Goal: Task Accomplishment & Management: Manage account settings

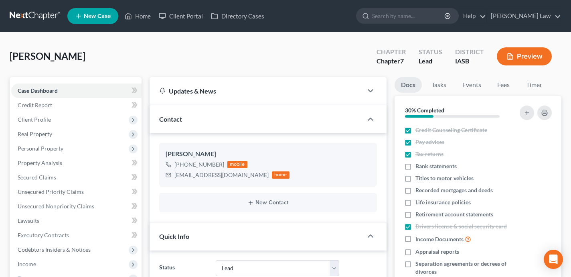
select select "10"
select select "0"
click at [141, 13] on link "Home" at bounding box center [138, 16] width 34 height 14
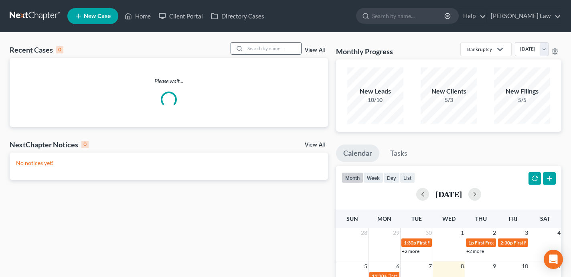
click at [276, 50] on input "search" at bounding box center [273, 48] width 56 height 12
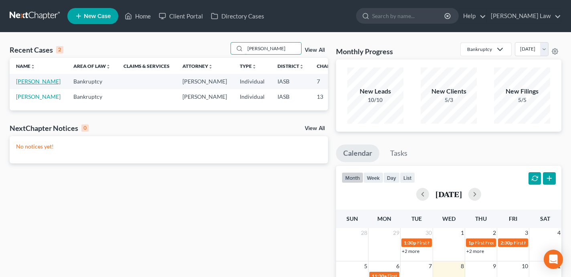
type input "mendez"
click at [23, 85] on link "Mendez, Francisco" at bounding box center [38, 81] width 44 height 7
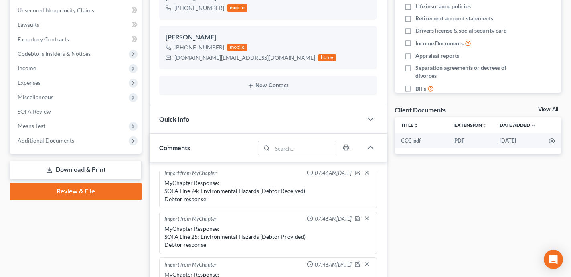
scroll to position [25, 0]
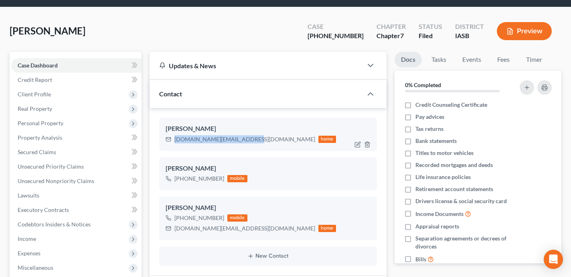
drag, startPoint x: 248, startPoint y: 139, endPoint x: 174, endPoint y: 139, distance: 73.8
click at [174, 139] on div "frankiemendez.fm@gmail.com" at bounding box center [244, 139] width 141 height 8
copy div "frankiemendez.fm@gmail.com"
click at [248, 139] on div "frankiemendez.fm@gmail.com home" at bounding box center [251, 139] width 170 height 10
drag, startPoint x: 248, startPoint y: 139, endPoint x: 178, endPoint y: 141, distance: 70.6
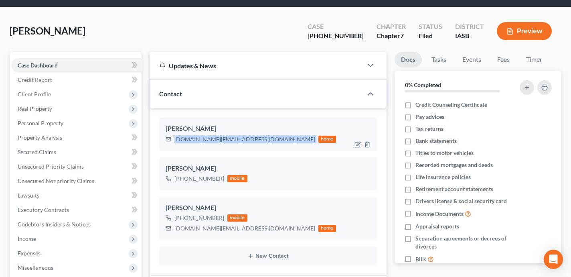
click at [178, 141] on div "frankiemendez.fm@gmail.com home" at bounding box center [251, 139] width 170 height 10
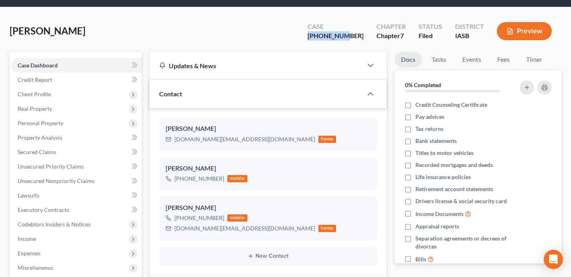
drag, startPoint x: 366, startPoint y: 37, endPoint x: 328, endPoint y: 35, distance: 37.7
click at [328, 35] on div "Case 25-01427-7" at bounding box center [335, 32] width 69 height 24
copy div "[PHONE_NUMBER]"
click at [249, 140] on div "frankiemendez.fm@gmail.com home" at bounding box center [251, 139] width 170 height 10
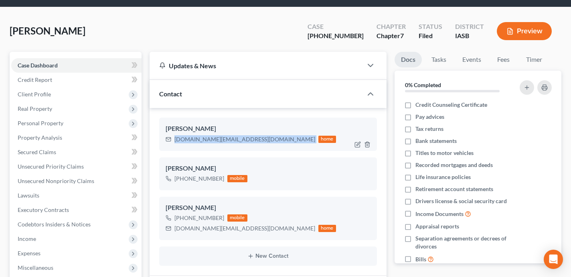
drag, startPoint x: 249, startPoint y: 139, endPoint x: 173, endPoint y: 139, distance: 75.4
click at [173, 139] on div "frankiemendez.fm@gmail.com home" at bounding box center [251, 139] width 170 height 10
copy div "frankiemendez.fm@gmail.com"
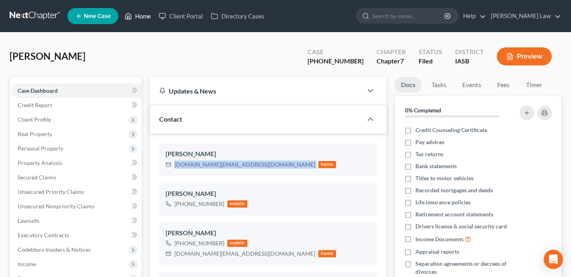
click at [143, 14] on link "Home" at bounding box center [138, 16] width 34 height 14
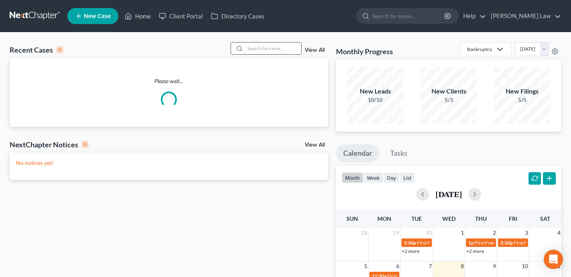
click at [277, 50] on input "search" at bounding box center [273, 48] width 56 height 12
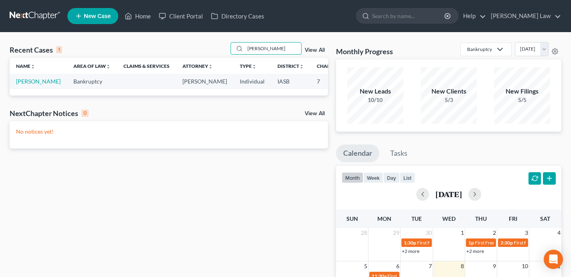
type input "ryland"
click at [29, 89] on td "[PERSON_NAME]" at bounding box center [38, 81] width 57 height 15
click at [27, 85] on link "[PERSON_NAME]" at bounding box center [38, 81] width 44 height 7
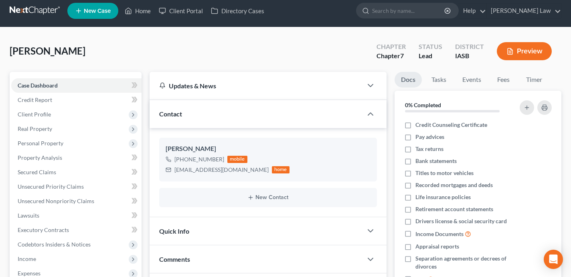
scroll to position [149, 0]
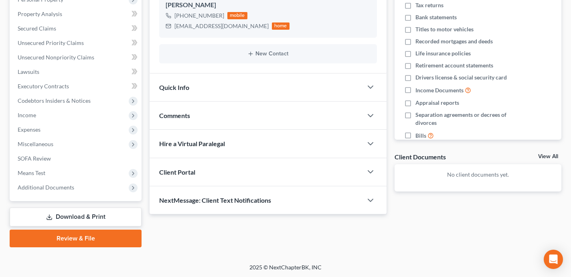
click at [335, 204] on div "NextMessage: Client Text Notifications" at bounding box center [256, 200] width 213 height 28
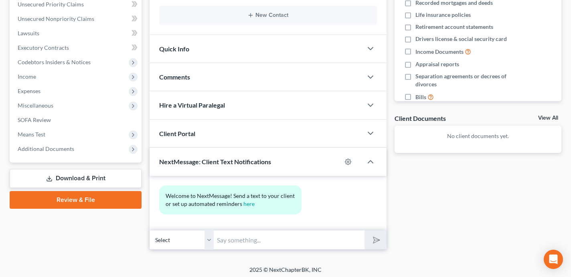
scroll to position [190, 0]
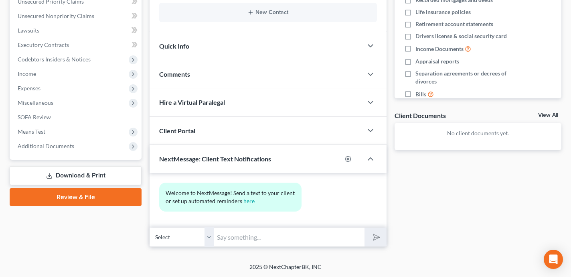
click at [336, 239] on input "text" at bounding box center [289, 237] width 151 height 20
type input "H"
type input "Hi Heather - this is Shane Zisman. I am following up regarding a bankruptcy ret…"
click at [364, 227] on button "submit" at bounding box center [375, 236] width 22 height 19
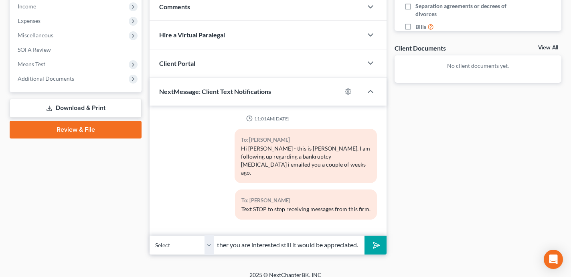
scroll to position [0, 211]
type input "I want to confirm you received it? If so, if you could please let me know wheth…"
click at [364, 235] on button "submit" at bounding box center [375, 244] width 22 height 19
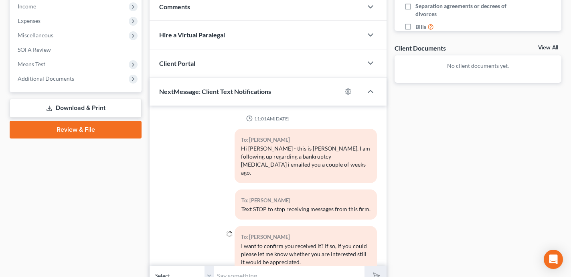
scroll to position [14, 0]
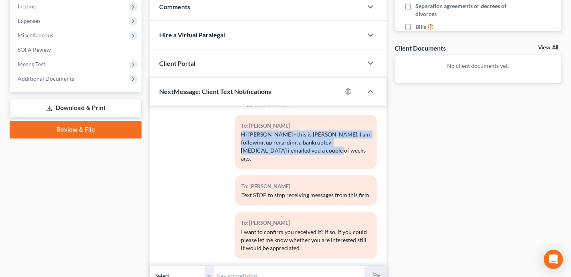
drag, startPoint x: 292, startPoint y: 152, endPoint x: 237, endPoint y: 135, distance: 57.8
click at [237, 135] on div "To: Heather Ryland Hi Heather - this is Shane Zisman. I am following up regardi…" at bounding box center [305, 142] width 142 height 54
copy div "Hi Heather - this is Shane Zisman. I am following up regarding a bankruptcy ret…"
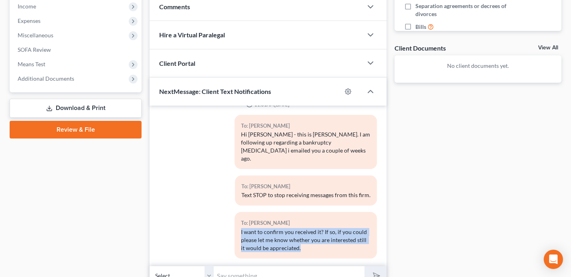
drag, startPoint x: 297, startPoint y: 243, endPoint x: 239, endPoint y: 219, distance: 62.6
click at [239, 219] on div "To: Heather Ryland I want to confirm you received it? If so, if you could pleas…" at bounding box center [305, 235] width 142 height 46
copy div "I want to confirm you received it? If so, if you could please let me know wheth…"
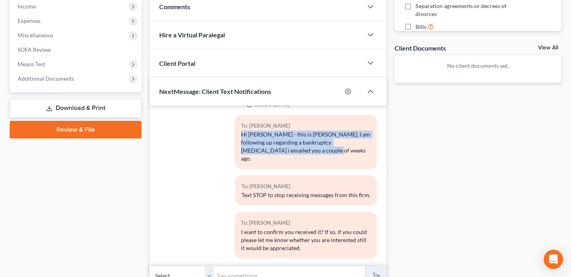
drag, startPoint x: 296, startPoint y: 154, endPoint x: 233, endPoint y: 135, distance: 66.1
click at [233, 135] on div "To: Heather Ryland Hi Heather - this is Shane Zisman. I am following up regardi…" at bounding box center [305, 145] width 150 height 61
copy div "Hi Heather - this is Shane Zisman. I am following up regarding a bankruptcy ret…"
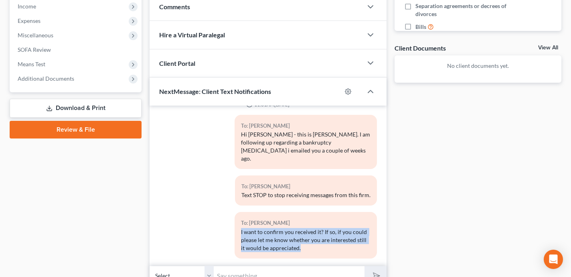
drag, startPoint x: 295, startPoint y: 239, endPoint x: 234, endPoint y: 222, distance: 63.7
click at [234, 222] on div "To: Heather Ryland I want to confirm you received it? If so, if you could pleas…" at bounding box center [305, 238] width 150 height 53
copy div "I want to confirm you received it? If so, if you could please let me know wheth…"
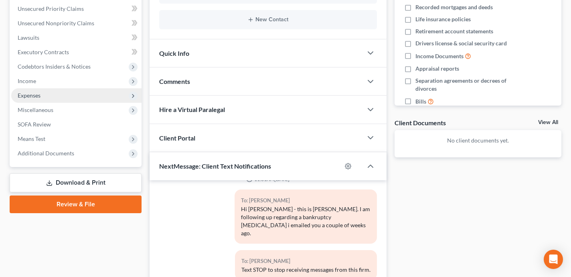
scroll to position [0, 0]
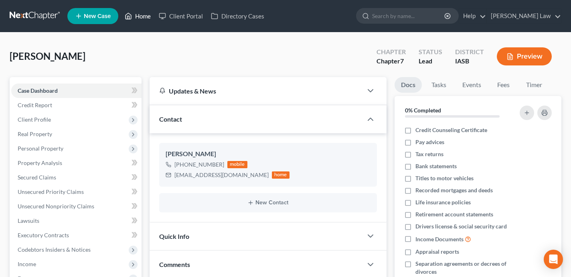
click at [144, 16] on link "Home" at bounding box center [138, 16] width 34 height 14
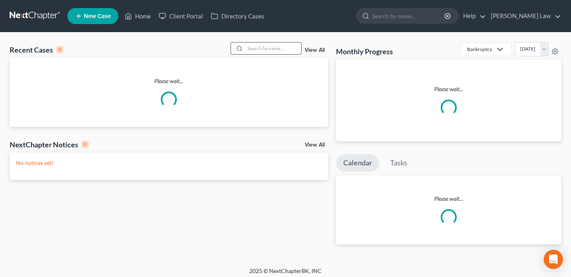
click at [272, 51] on input "search" at bounding box center [273, 48] width 56 height 12
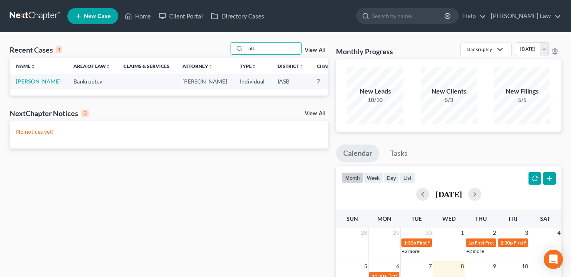
type input "Litt"
click at [24, 85] on link "[PERSON_NAME]" at bounding box center [38, 81] width 44 height 7
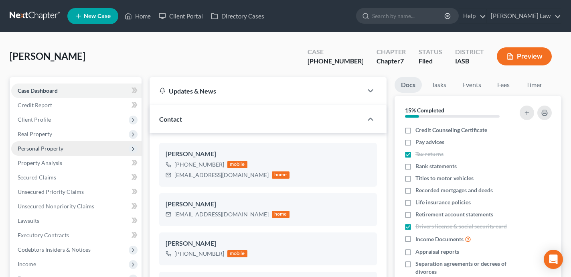
scroll to position [273, 0]
click at [77, 149] on span "Personal Property" at bounding box center [76, 148] width 130 height 14
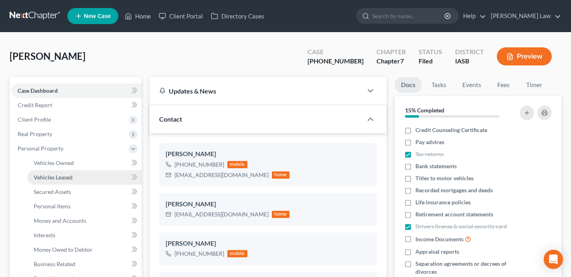
scroll to position [784, 0]
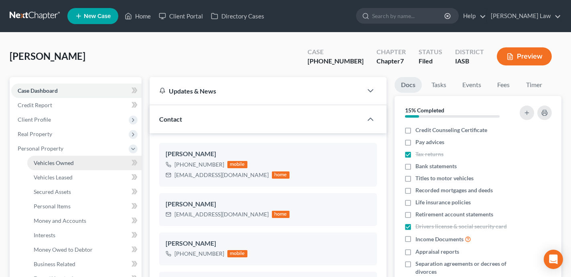
click at [73, 161] on span "Vehicles Owned" at bounding box center [54, 162] width 40 height 7
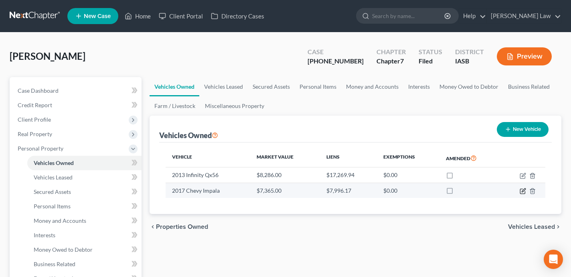
click at [520, 190] on icon "button" at bounding box center [523, 191] width 6 height 6
select select "0"
select select "9"
select select "3"
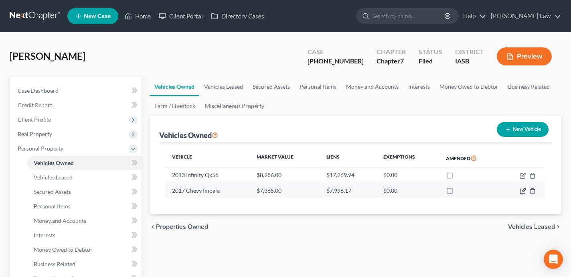
select select "16"
select select "3"
select select "0"
select select "2"
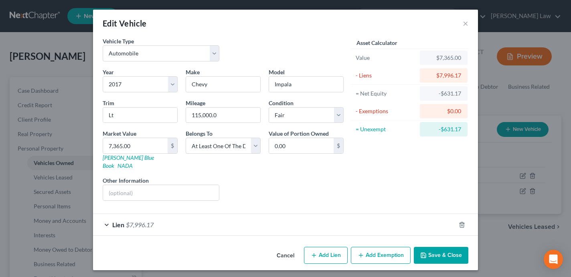
click at [328, 222] on div "Lien $7,996.17" at bounding box center [274, 224] width 362 height 21
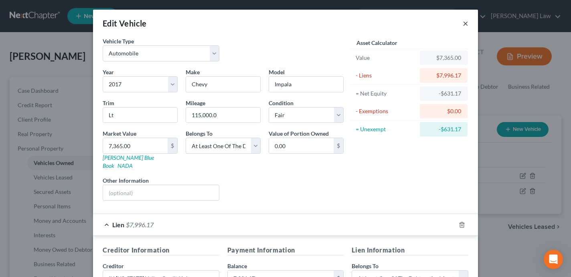
click at [463, 24] on button "×" at bounding box center [466, 23] width 6 height 10
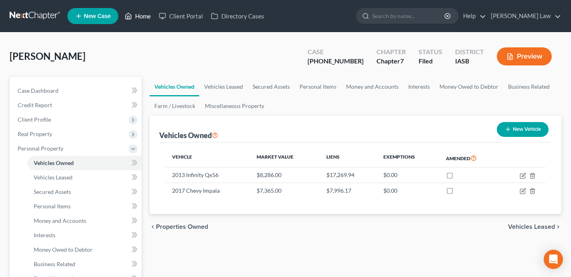
click at [146, 17] on link "Home" at bounding box center [138, 16] width 34 height 14
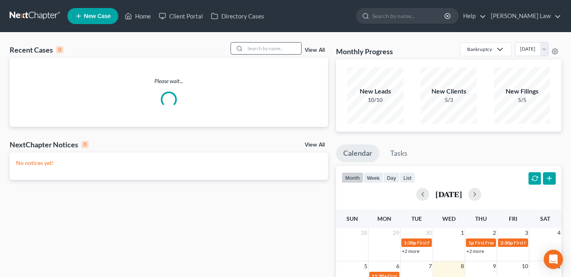
click at [277, 53] on input "search" at bounding box center [273, 48] width 56 height 12
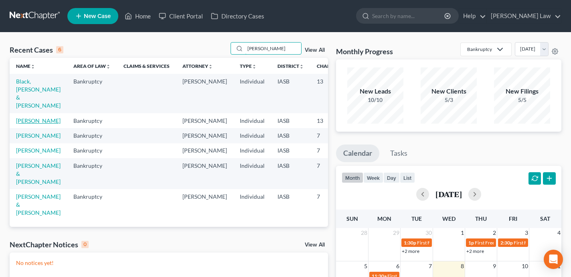
type input "brian"
click at [26, 117] on link "[PERSON_NAME]" at bounding box center [38, 120] width 44 height 7
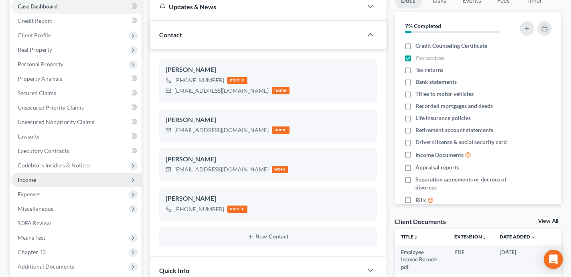
scroll to position [93, 0]
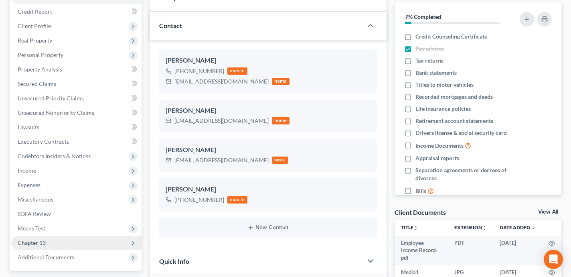
click at [89, 240] on span "Chapter 13" at bounding box center [76, 242] width 130 height 14
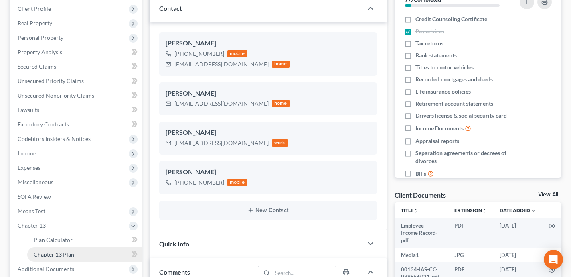
scroll to position [115, 0]
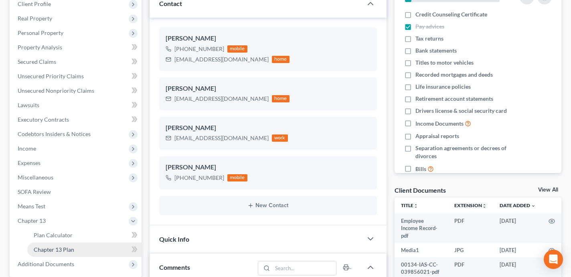
click at [81, 250] on link "Chapter 13 Plan" at bounding box center [84, 249] width 114 height 14
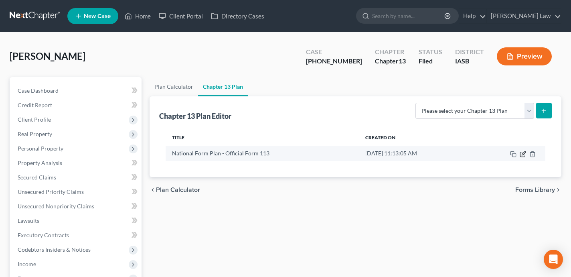
click at [523, 152] on icon "button" at bounding box center [524, 153] width 4 height 4
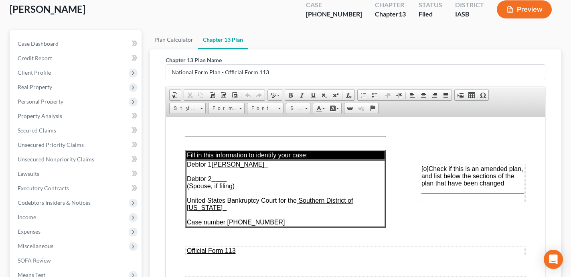
scroll to position [52, 0]
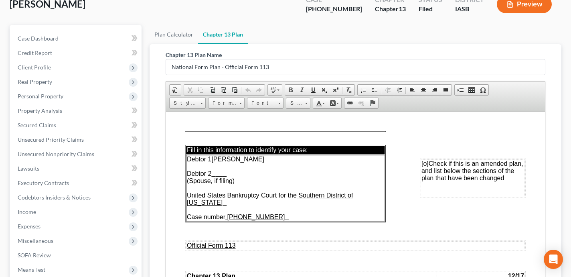
click at [427, 164] on span "[o]" at bounding box center [424, 163] width 7 height 7
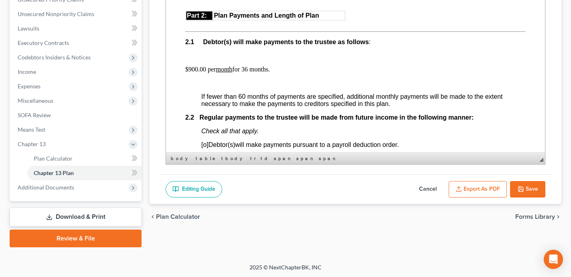
scroll to position [410, 0]
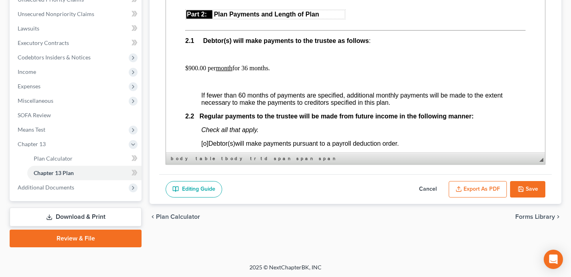
click at [251, 72] on p "$900.00 per month for 36 months." at bounding box center [355, 68] width 340 height 7
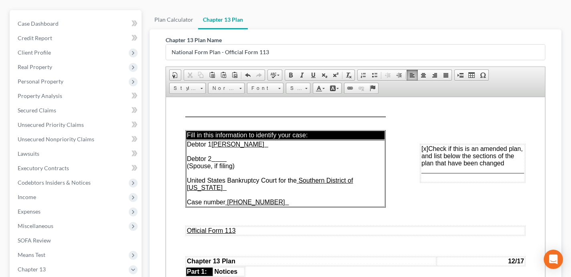
scroll to position [192, 0]
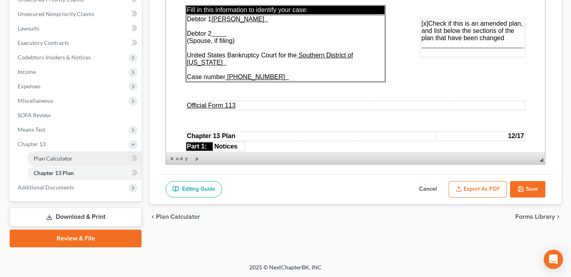
click at [80, 160] on link "Plan Calculator" at bounding box center [84, 158] width 114 height 14
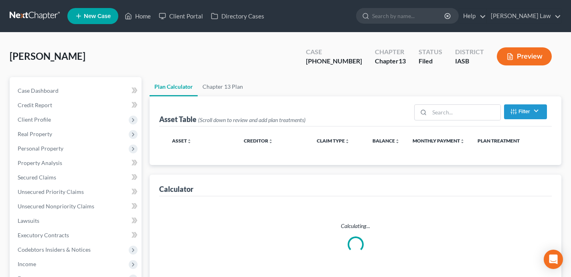
select select "35"
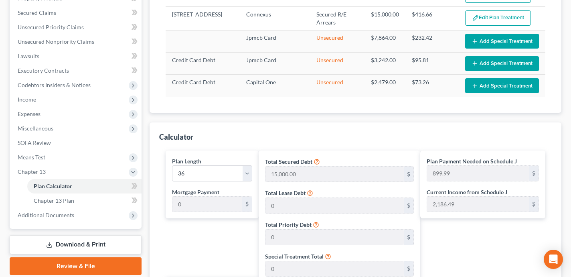
scroll to position [166, 0]
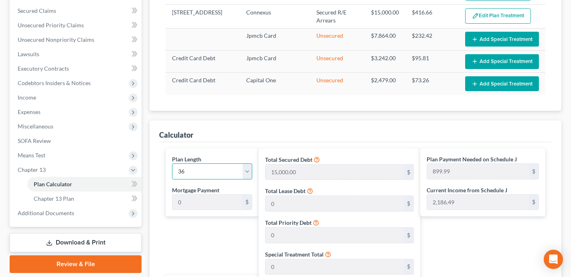
click at [206, 168] on select "1 2 3 4 5 6 7 8 9 10 11 12 13 14 15 16 17 18 19 20 21 22 23 24 25 26 27 28 29 3…" at bounding box center [212, 171] width 80 height 16
click at [172, 163] on select "1 2 3 4 5 6 7 8 9 10 11 12 13 14 15 16 17 18 19 20 21 22 23 24 25 26 27 28 29 3…" at bounding box center [212, 171] width 80 height 16
click at [206, 169] on select "1 2 3 4 5 6 7 8 9 10 11 12 13 14 15 16 17 18 19 20 21 22 23 24 25 26 27 28 29 3…" at bounding box center [212, 171] width 80 height 16
select select "59"
click at [172, 163] on select "1 2 3 4 5 6 7 8 9 10 11 12 13 14 15 16 17 18 19 20 21 22 23 24 25 26 27 28 29 3…" at bounding box center [212, 171] width 80 height 16
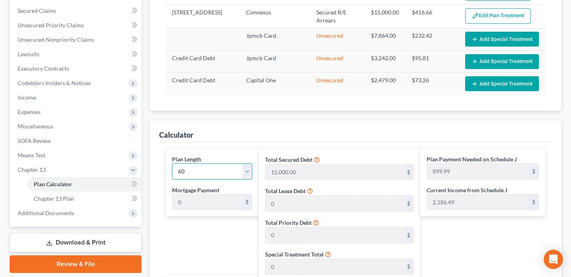
type input "539.99"
select select "59"
type input "539.99"
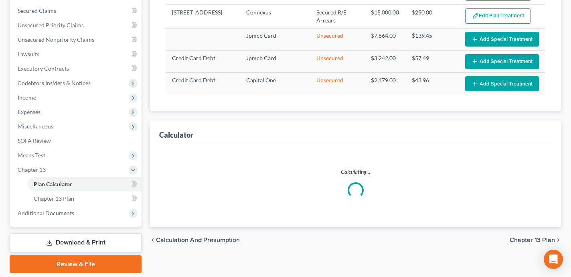
select select "59"
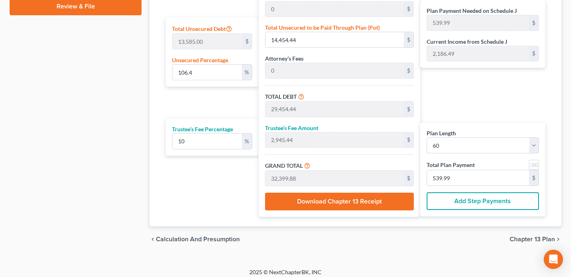
scroll to position [429, 0]
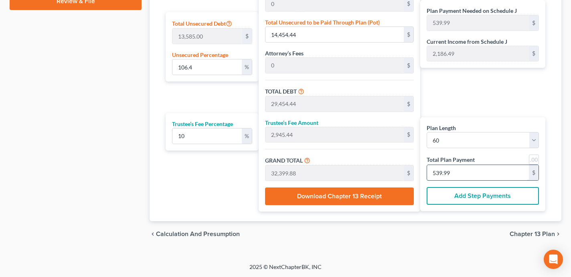
click at [461, 173] on input "539.99" at bounding box center [478, 172] width 102 height 15
type input "0"
type input "54.54"
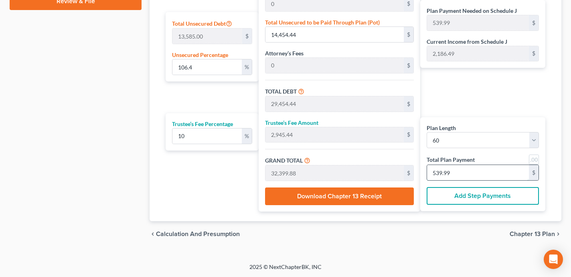
type input "5.45"
type input "60.00"
type input "10"
type input "545.45"
type input "54.54"
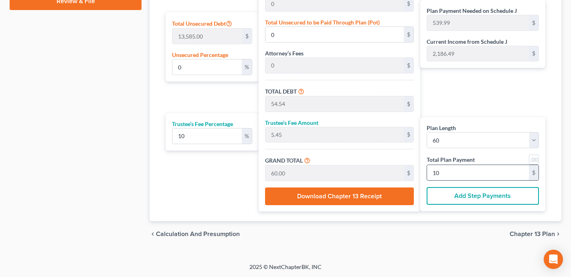
type input "600.00"
type input "5,454.54"
type input "545.45"
type input "6,000.00"
type input "100"
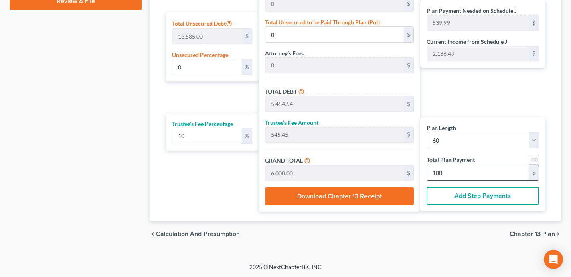
type input "545.45"
type input "54.54"
type input "600.00"
type input "10"
type input "5,727.27"
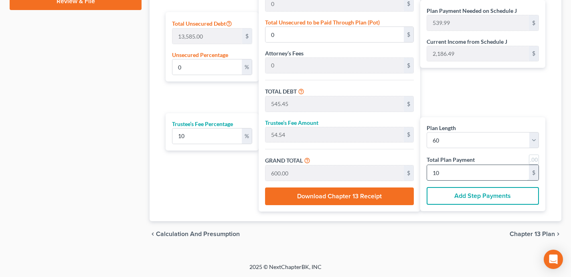
type input "572.72"
type input "6,300.00"
type input "1050"
type input "311.17"
type input "42,272.72"
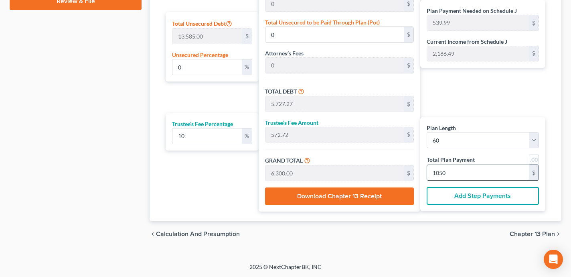
type input "57,272.72"
type input "5,727.27"
type input "63,000.00"
type input "1,050"
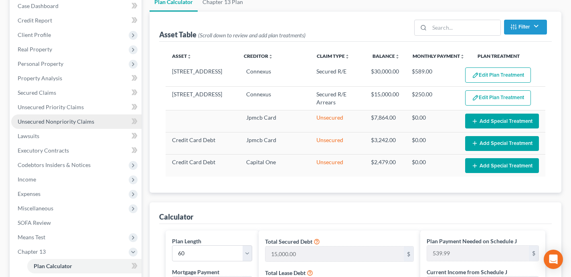
scroll to position [75, 0]
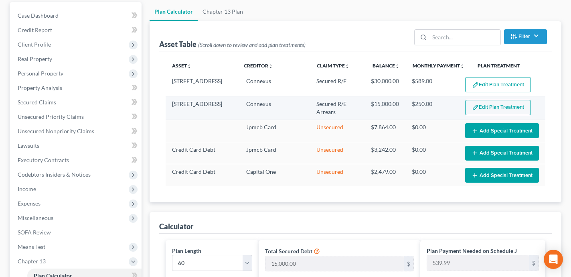
click at [487, 105] on button "Edit Plan Treatment" at bounding box center [498, 107] width 66 height 15
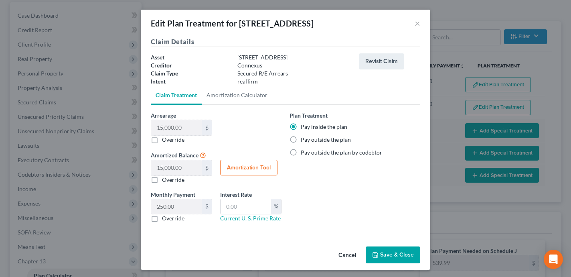
click at [162, 139] on label "Override" at bounding box center [173, 139] width 22 height 8
click at [165, 139] on input "Override" at bounding box center [167, 137] width 5 height 5
checkbox input "true"
type input "0.00"
type input "0"
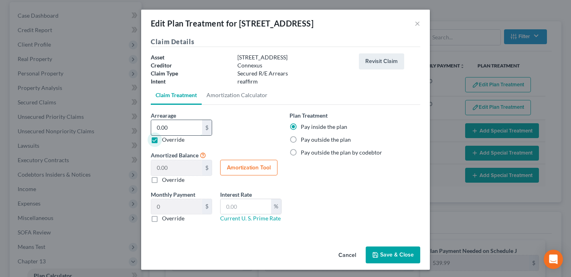
click at [187, 124] on input "0.00" at bounding box center [176, 127] width 51 height 15
paste input "29,492.61"
type input "29,492.61"
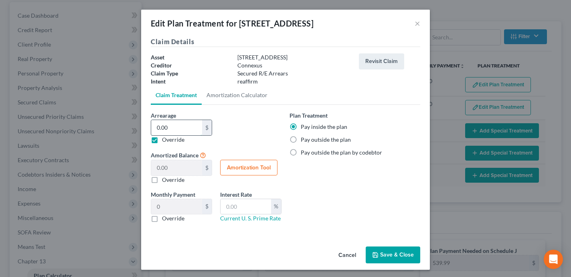
type input "491.54"
type input "29,492.61"
click at [388, 254] on button "Save & Close" at bounding box center [393, 254] width 55 height 17
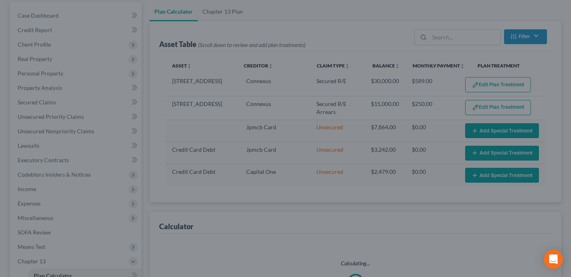
select select "59"
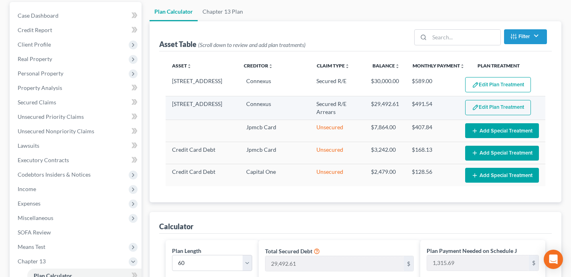
click at [501, 105] on button "Edit Plan Treatment" at bounding box center [498, 107] width 66 height 15
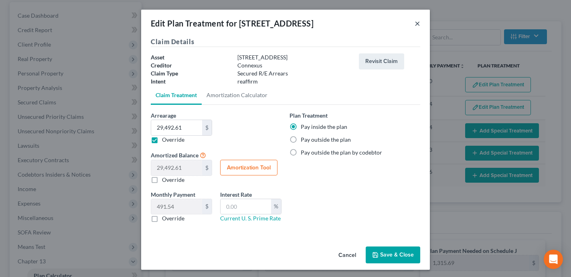
click at [416, 23] on button "×" at bounding box center [417, 23] width 6 height 10
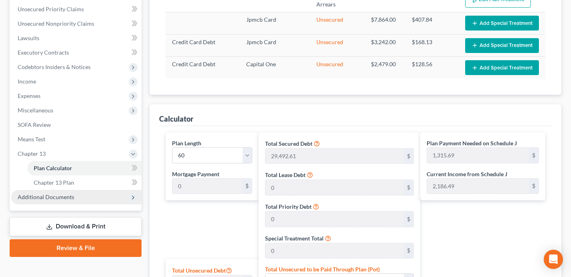
scroll to position [196, 0]
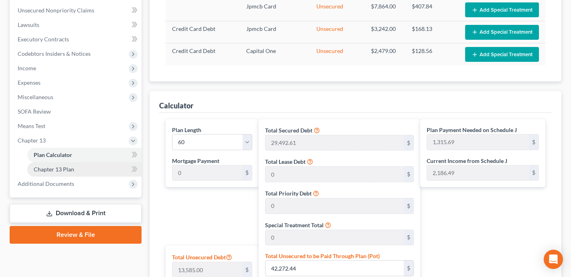
click at [99, 168] on link "Chapter 13 Plan" at bounding box center [84, 169] width 114 height 14
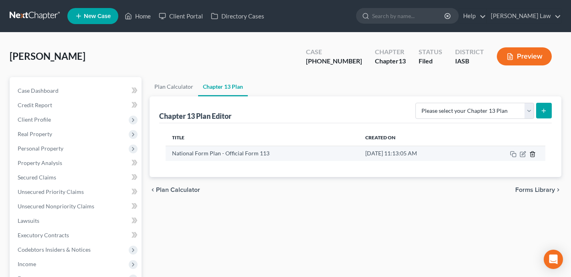
click at [532, 154] on icon "button" at bounding box center [532, 154] width 6 height 6
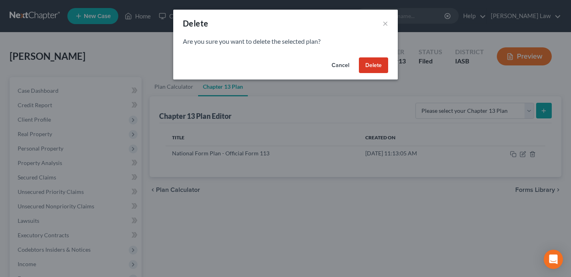
click at [376, 67] on button "Delete" at bounding box center [373, 65] width 29 height 16
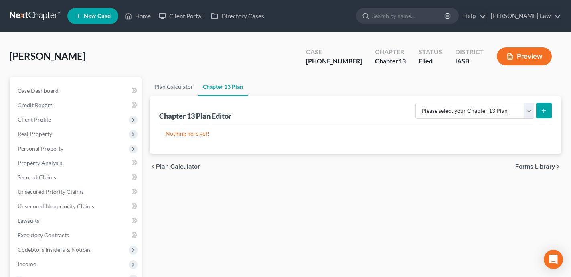
click at [541, 110] on icon "submit" at bounding box center [543, 110] width 6 height 6
click at [501, 109] on select "Please select your Chapter 13 Plan National Form Plan - Official Form 113" at bounding box center [474, 111] width 119 height 16
select select "0"
click at [418, 103] on select "Please select your Chapter 13 Plan National Form Plan - Official Form 113" at bounding box center [474, 111] width 119 height 16
click at [544, 112] on line "submit" at bounding box center [544, 111] width 0 height 4
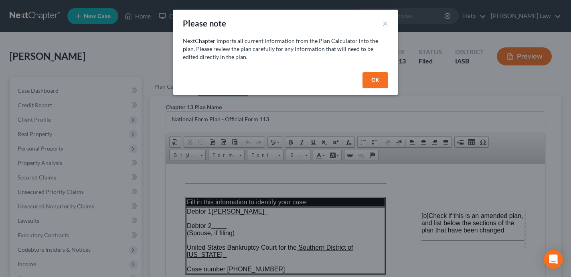
click at [373, 81] on button "OK" at bounding box center [375, 80] width 26 height 16
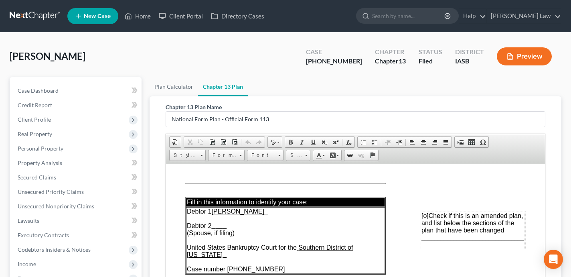
click at [427, 214] on span "[o]" at bounding box center [424, 215] width 7 height 7
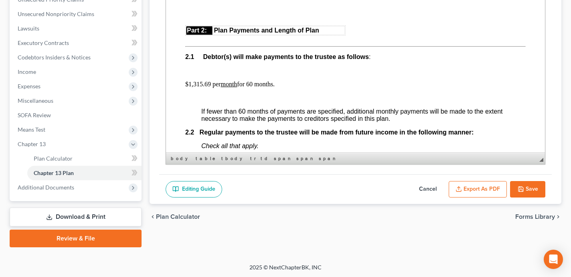
scroll to position [396, 0]
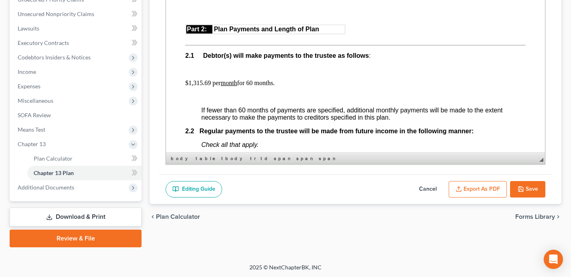
click at [202, 87] on p "$1,315.69 per month for 60 months." at bounding box center [355, 82] width 340 height 7
click at [90, 160] on link "Plan Calculator" at bounding box center [84, 158] width 114 height 14
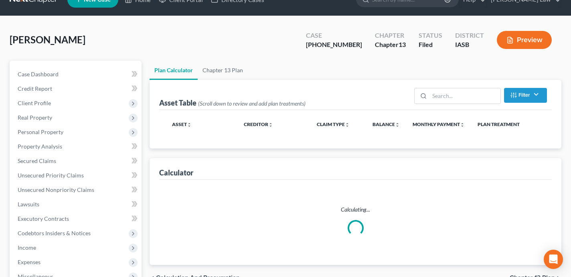
scroll to position [0, 0]
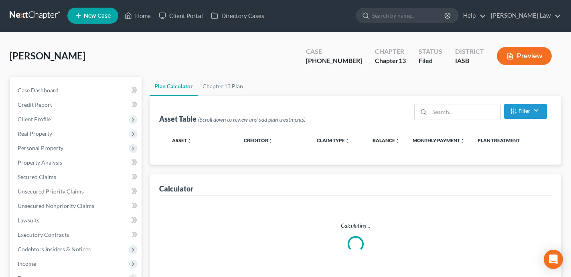
select select "59"
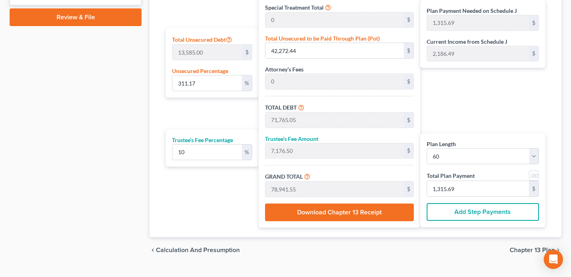
scroll to position [429, 0]
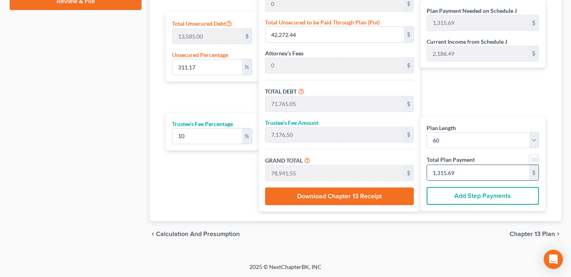
click at [468, 172] on input "1,315.69" at bounding box center [478, 172] width 102 height 15
type input "0"
type input "54.54"
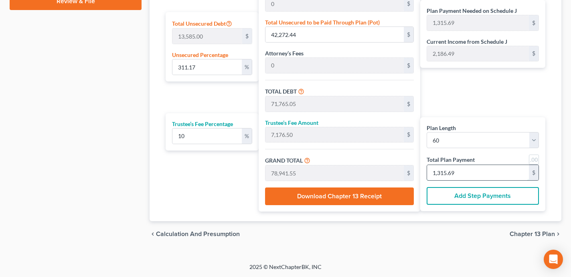
type input "5.45"
type input "60.00"
type input "1"
type input "545.45"
type input "54.54"
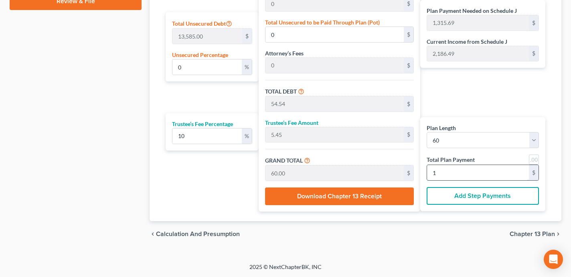
type input "600.00"
type input "10"
type input "5,727.27"
type input "572.72"
type input "6,300.00"
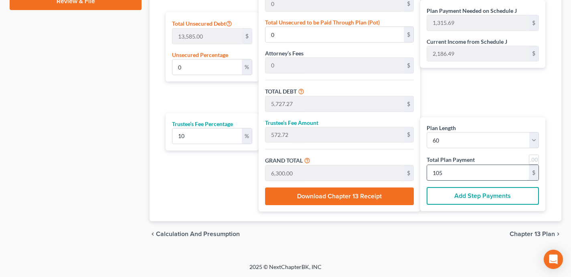
type input "1050"
type input "204.49"
type input "27,780.11"
type input "57,272.72"
type input "5,727.27"
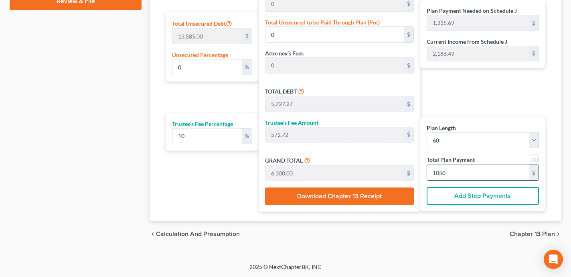
type input "63,000.00"
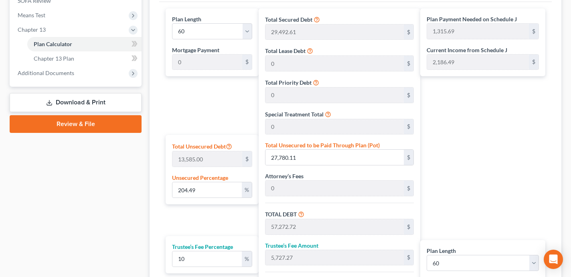
scroll to position [265, 0]
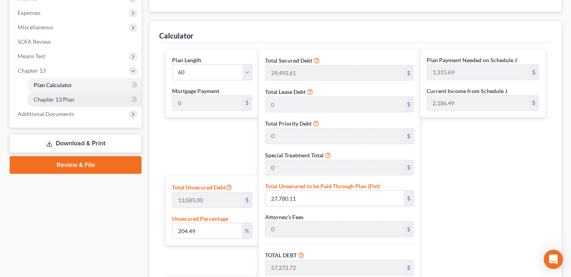
type input "1,050.00"
click at [77, 97] on link "Chapter 13 Plan" at bounding box center [84, 99] width 114 height 14
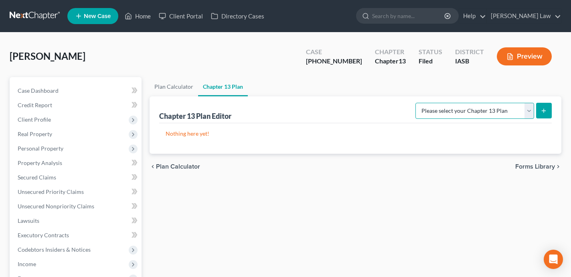
click at [487, 106] on select "Please select your Chapter 13 Plan National Form Plan - Official Form 113" at bounding box center [474, 111] width 119 height 16
select select "0"
click at [418, 103] on select "Please select your Chapter 13 Plan National Form Plan - Official Form 113" at bounding box center [474, 111] width 119 height 16
click at [543, 111] on line "submit" at bounding box center [544, 111] width 4 height 0
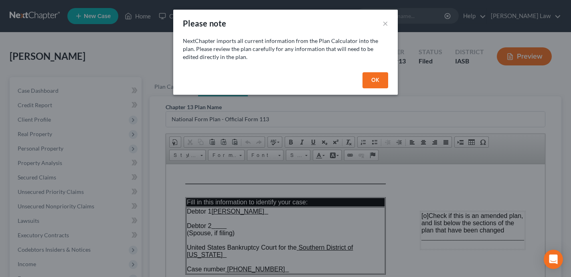
click at [373, 81] on button "OK" at bounding box center [375, 80] width 26 height 16
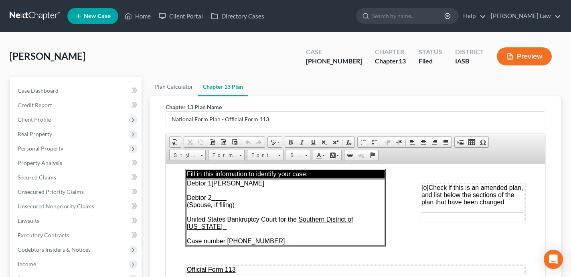
scroll to position [23, 0]
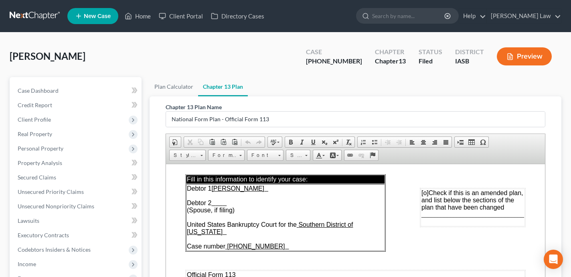
click at [426, 193] on span "[o]" at bounding box center [424, 192] width 7 height 7
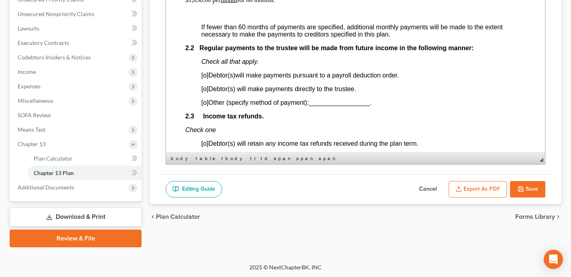
scroll to position [481, 0]
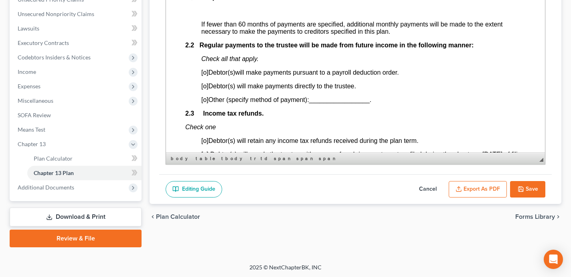
click at [205, 89] on span "[o]" at bounding box center [204, 86] width 7 height 7
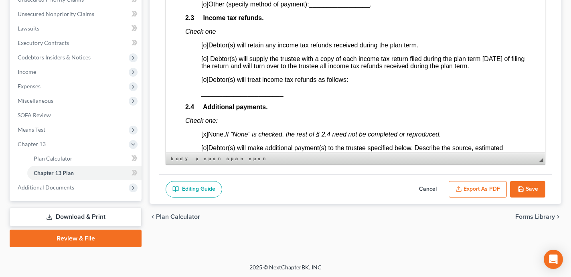
scroll to position [579, 0]
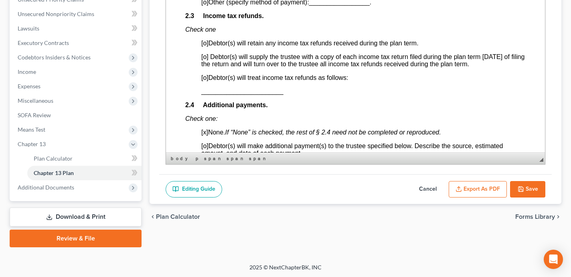
click at [206, 60] on span "[o]" at bounding box center [204, 56] width 7 height 7
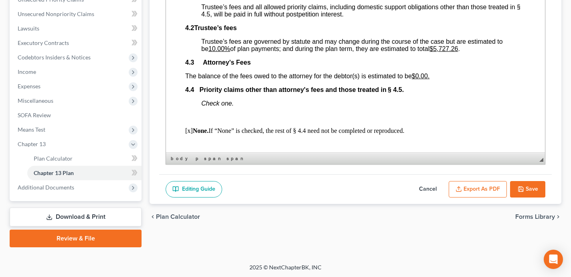
scroll to position [1340, 0]
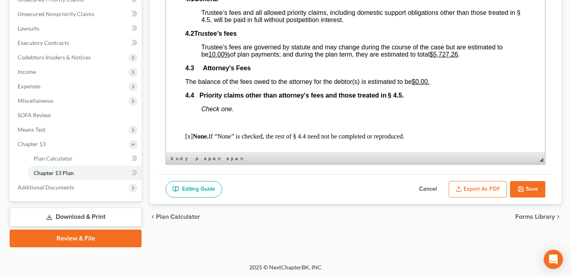
click at [417, 85] on u "$0.00." at bounding box center [421, 81] width 18 height 7
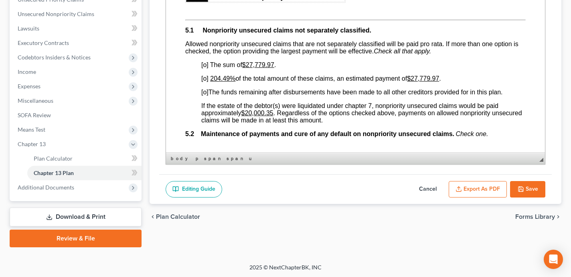
scroll to position [1625, 0]
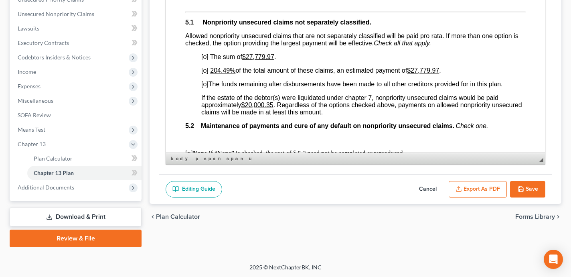
click at [206, 87] on span "[o]" at bounding box center [204, 84] width 7 height 7
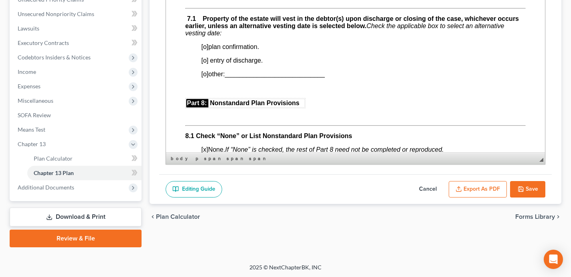
scroll to position [1999, 0]
click at [206, 50] on span "[o]" at bounding box center [204, 46] width 7 height 7
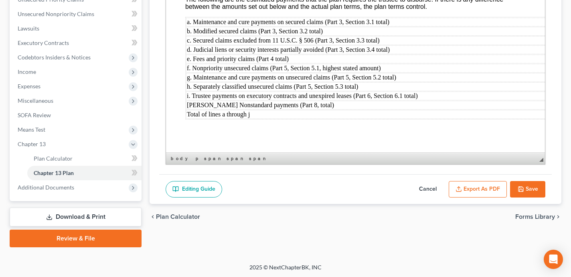
scroll to position [2557, 0]
click at [482, 191] on button "Export as PDF" at bounding box center [478, 189] width 58 height 17
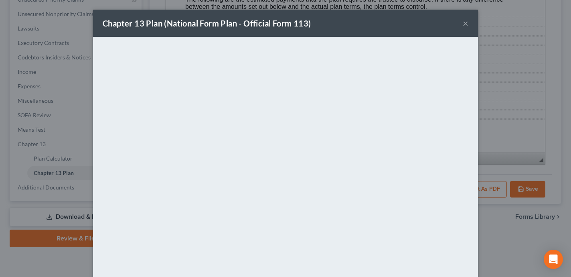
click at [465, 23] on button "×" at bounding box center [466, 23] width 6 height 10
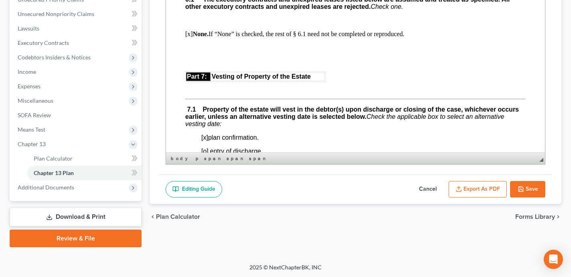
scroll to position [1849, 0]
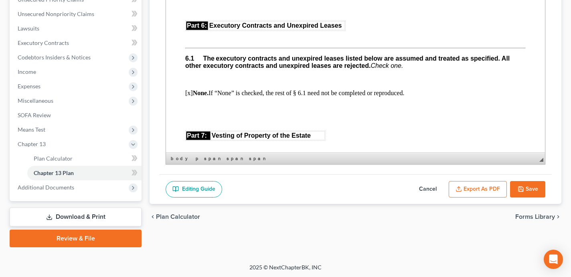
click at [534, 190] on button "Save" at bounding box center [527, 189] width 35 height 17
select select "0"
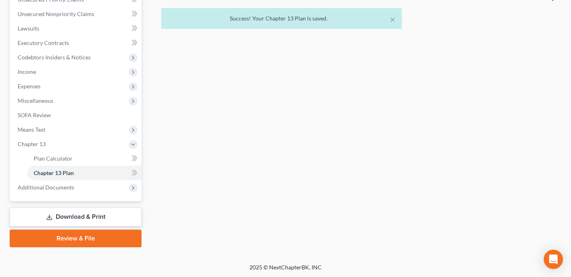
scroll to position [0, 0]
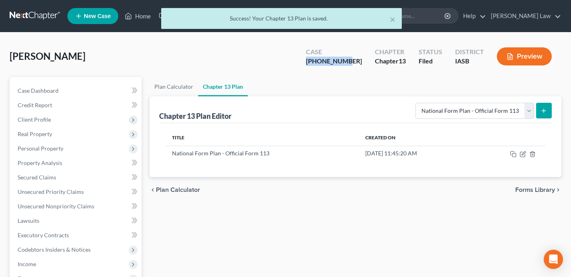
drag, startPoint x: 364, startPoint y: 63, endPoint x: 307, endPoint y: 61, distance: 57.0
click at [307, 61] on div "Fishburn, Brian Upgraded Case 25-01209-13 Chapter Chapter 13 Status Filed Distr…" at bounding box center [286, 59] width 552 height 35
copy div "[PHONE_NUMBER]"
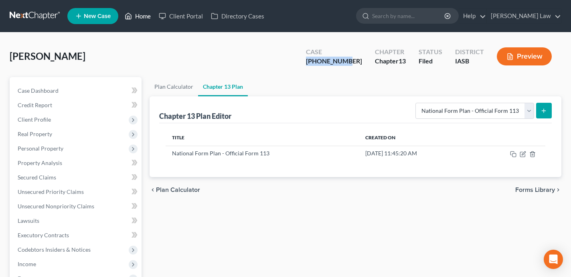
click at [145, 17] on link "Home" at bounding box center [138, 16] width 34 height 14
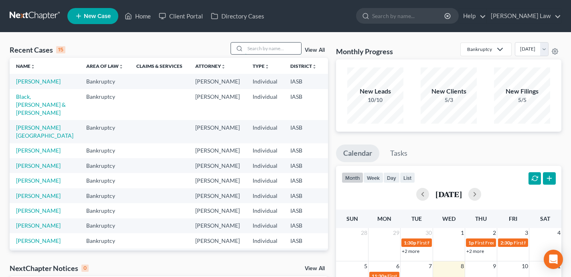
click at [264, 49] on input "search" at bounding box center [273, 48] width 56 height 12
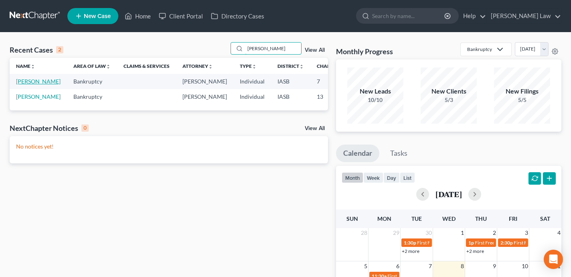
type input "mendez"
click at [30, 85] on link "[PERSON_NAME]" at bounding box center [38, 81] width 44 height 7
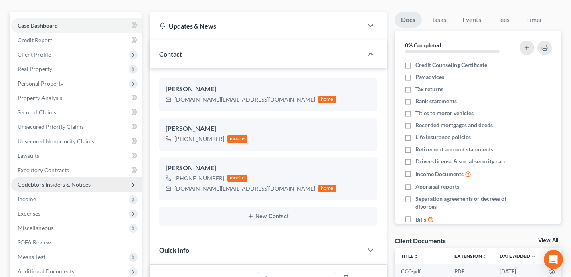
scroll to position [80, 0]
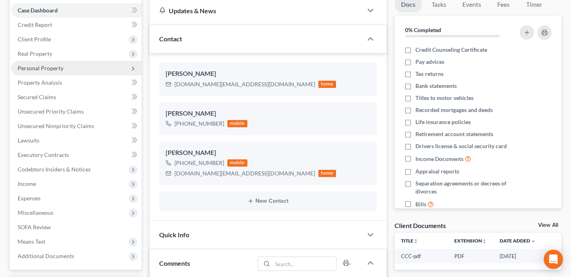
click at [81, 67] on span "Personal Property" at bounding box center [76, 68] width 130 height 14
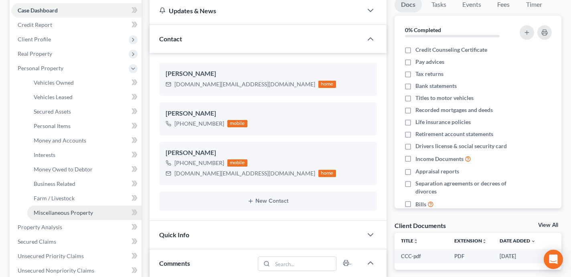
click at [93, 211] on link "Miscellaneous Property" at bounding box center [84, 212] width 114 height 14
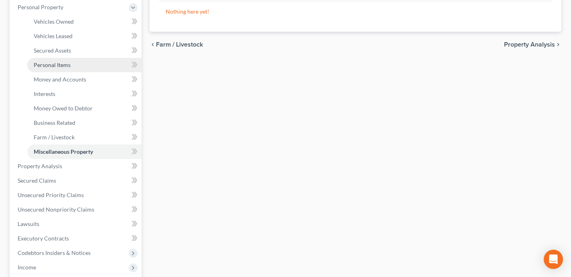
scroll to position [156, 0]
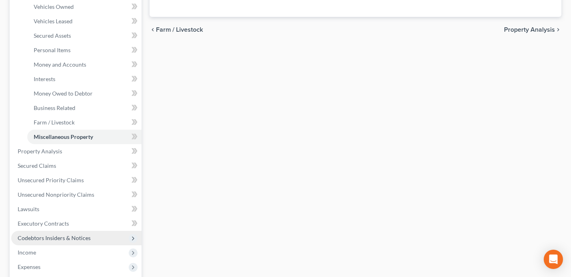
click at [92, 235] on span "Codebtors Insiders & Notices" at bounding box center [76, 237] width 130 height 14
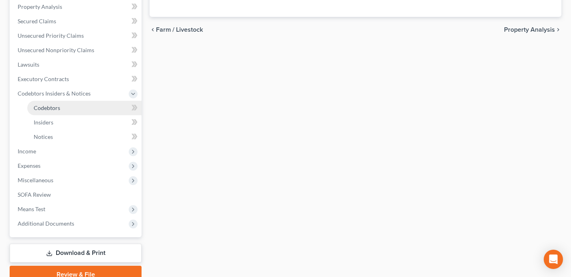
click at [62, 109] on link "Codebtors" at bounding box center [84, 108] width 114 height 14
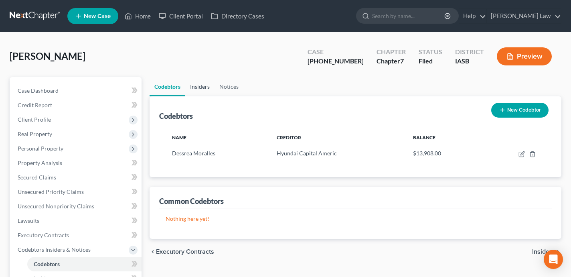
click at [199, 91] on link "Insiders" at bounding box center [199, 86] width 29 height 19
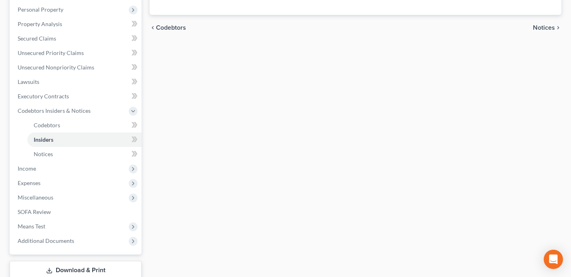
scroll to position [161, 0]
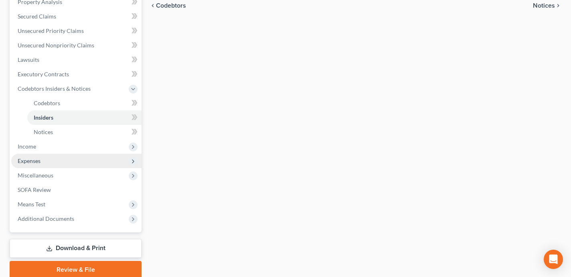
click at [117, 165] on span "Expenses" at bounding box center [76, 161] width 130 height 14
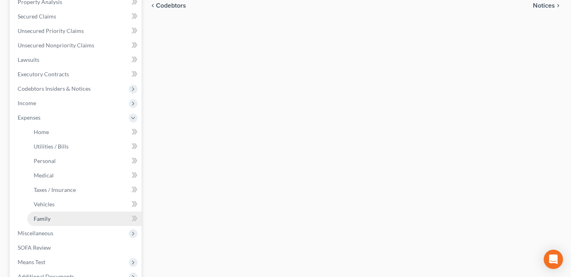
click at [103, 220] on link "Family" at bounding box center [84, 218] width 114 height 14
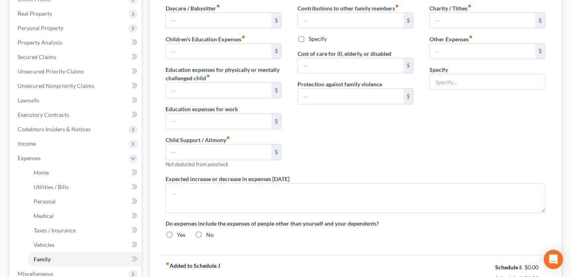
type textarea "Debtor lives with his son, 19 year old step daughter, and grandchild. Debtor's …"
radio input "true"
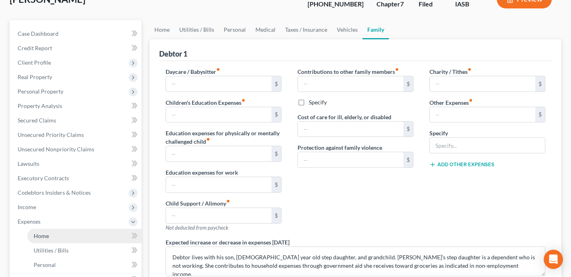
scroll to position [45, 0]
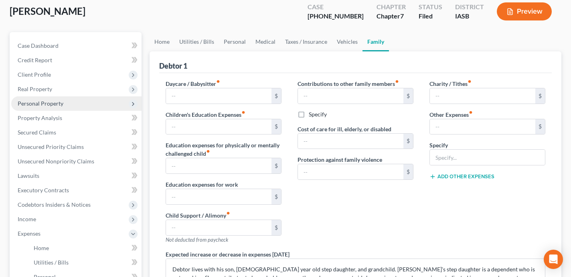
click at [92, 105] on span "Personal Property" at bounding box center [76, 103] width 130 height 14
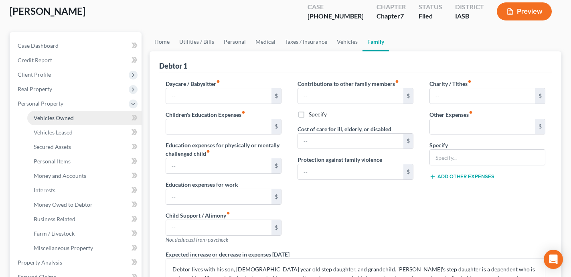
click at [88, 112] on link "Vehicles Owned" at bounding box center [84, 118] width 114 height 14
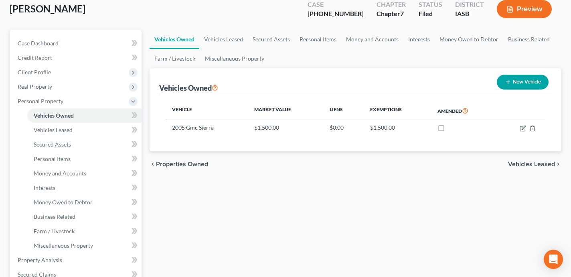
scroll to position [36, 0]
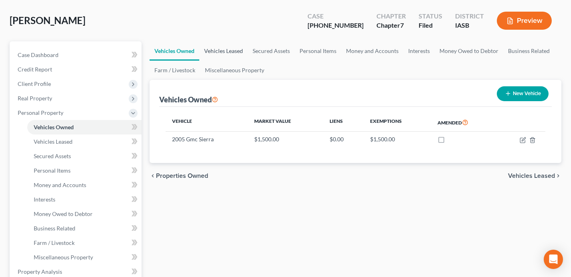
click at [232, 51] on link "Vehicles Leased" at bounding box center [223, 50] width 49 height 19
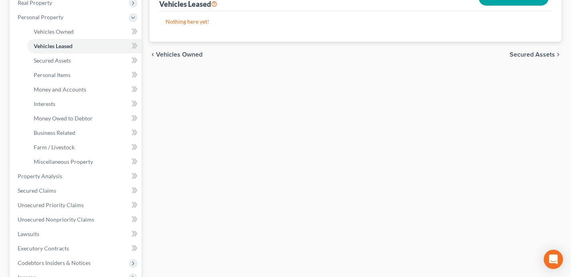
scroll to position [130, 0]
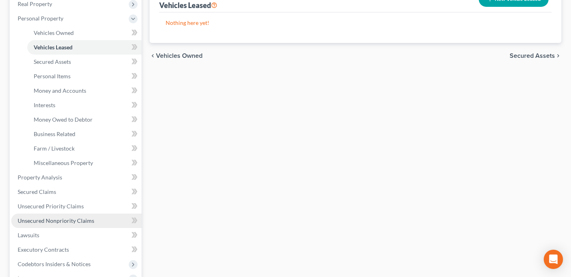
click at [104, 218] on link "Unsecured Nonpriority Claims" at bounding box center [76, 220] width 130 height 14
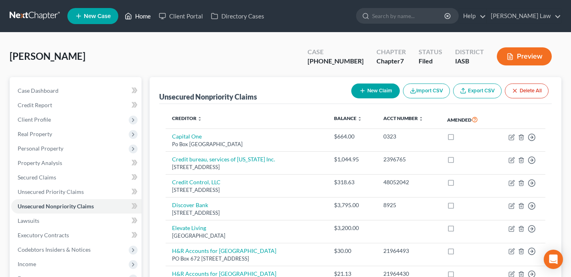
click at [143, 15] on link "Home" at bounding box center [138, 16] width 34 height 14
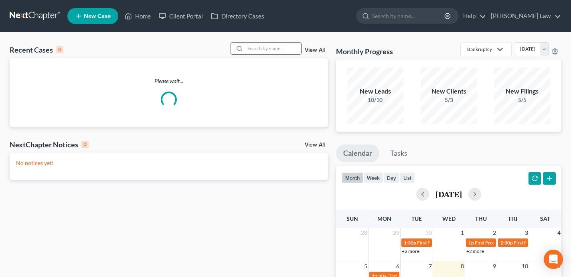
click at [271, 50] on input "search" at bounding box center [273, 48] width 56 height 12
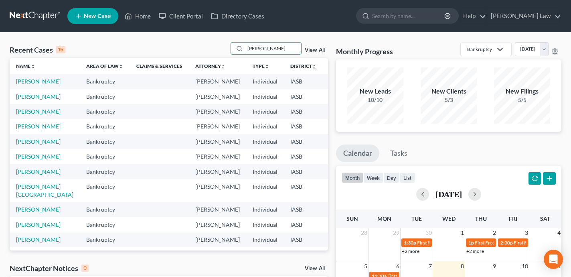
type input "Michael"
click at [22, 115] on link "Gladson, Michael" at bounding box center [38, 111] width 44 height 7
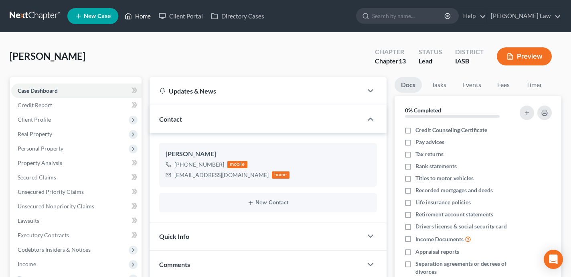
drag, startPoint x: 143, startPoint y: 17, endPoint x: 242, endPoint y: 31, distance: 99.6
click at [143, 17] on link "Home" at bounding box center [138, 16] width 34 height 14
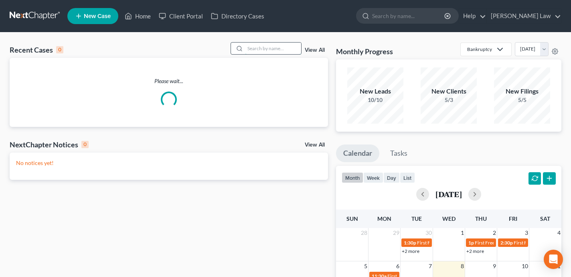
click at [277, 51] on input "search" at bounding box center [273, 48] width 56 height 12
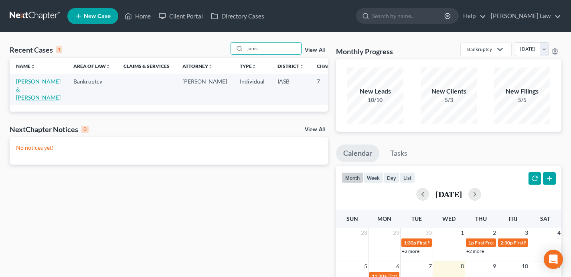
type input "junis"
click at [26, 89] on link "Junis, Ashley & Jamie" at bounding box center [38, 89] width 44 height 23
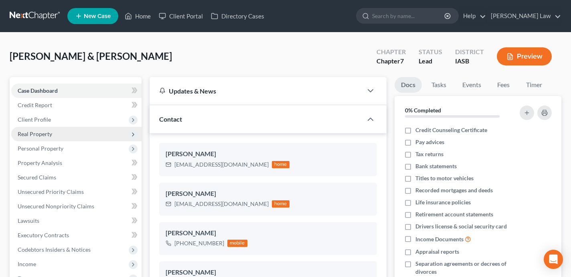
scroll to position [143, 0]
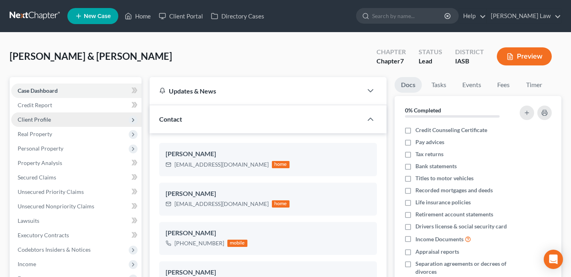
click at [74, 114] on span "Client Profile" at bounding box center [76, 119] width 130 height 14
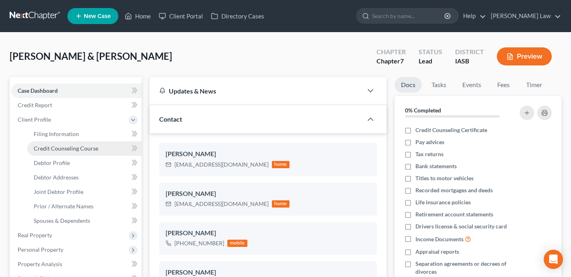
click at [87, 149] on span "Credit Counseling Course" at bounding box center [66, 148] width 65 height 7
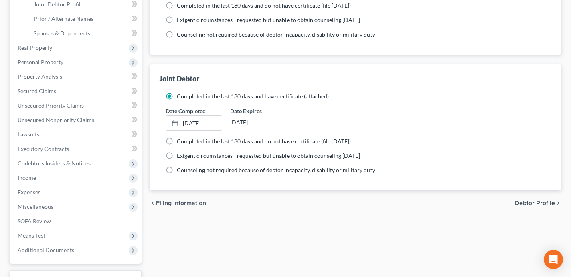
scroll to position [192, 0]
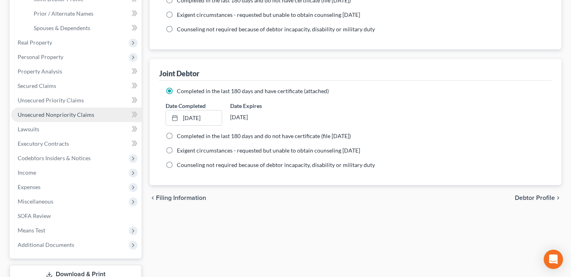
click at [87, 112] on span "Unsecured Nonpriority Claims" at bounding box center [56, 114] width 77 height 7
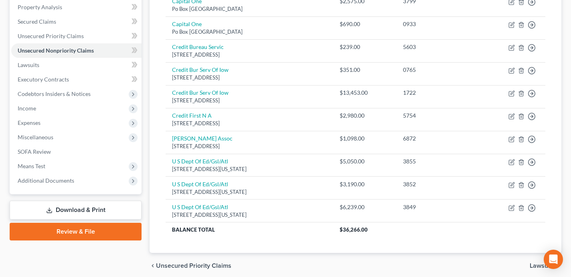
scroll to position [125, 0]
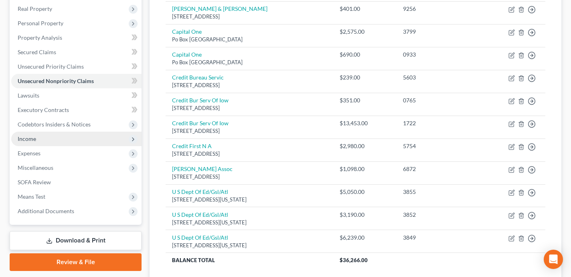
click at [93, 138] on span "Income" at bounding box center [76, 138] width 130 height 14
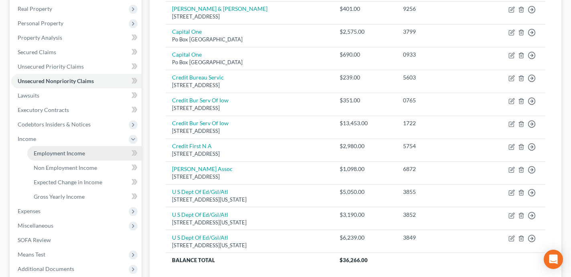
click at [101, 156] on link "Employment Income" at bounding box center [84, 153] width 114 height 14
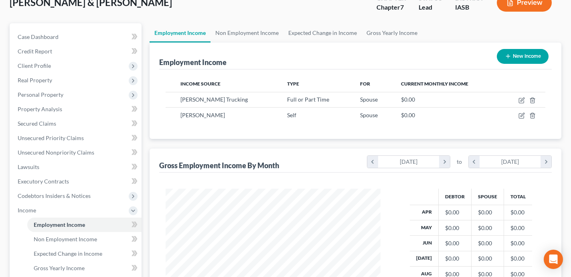
scroll to position [34, 0]
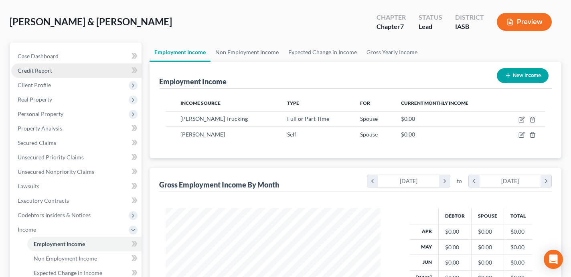
click at [74, 70] on link "Credit Report" at bounding box center [76, 70] width 130 height 14
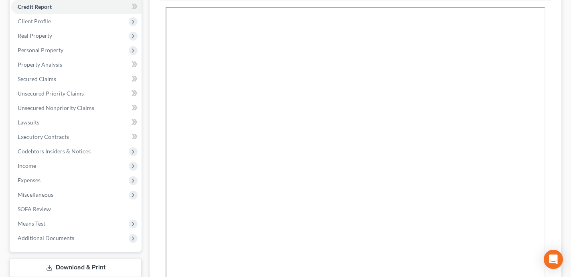
scroll to position [112, 0]
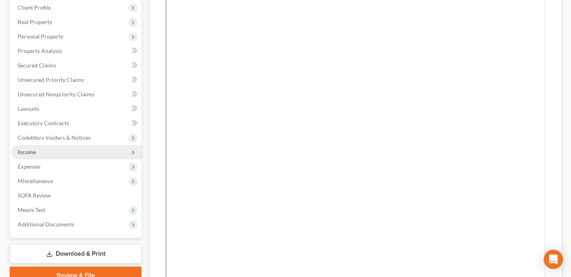
click at [79, 152] on span "Income" at bounding box center [76, 152] width 130 height 14
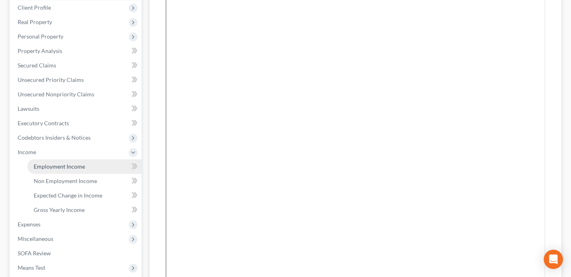
click at [89, 164] on link "Employment Income" at bounding box center [84, 166] width 114 height 14
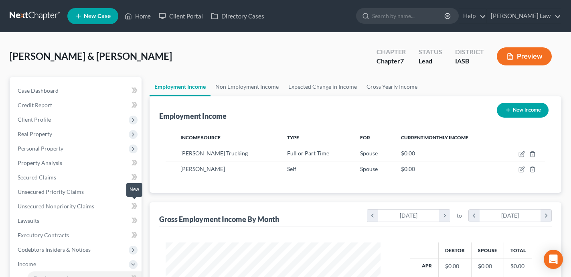
scroll to position [144, 230]
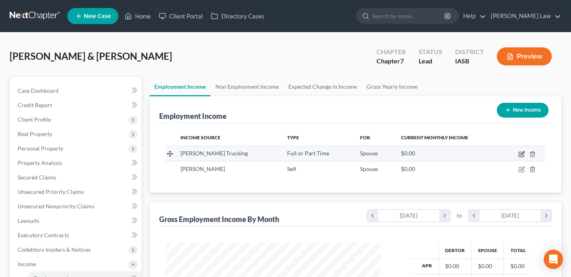
click at [522, 155] on icon "button" at bounding box center [521, 154] width 6 height 6
select select "0"
select select "16"
select select "3"
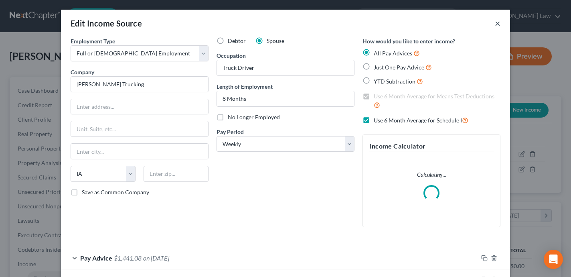
click at [497, 25] on button "×" at bounding box center [498, 23] width 6 height 10
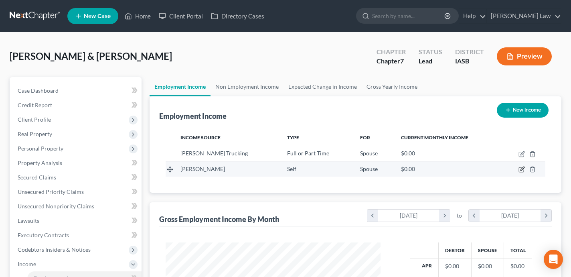
click at [523, 168] on icon "button" at bounding box center [522, 169] width 4 height 4
select select "1"
select select "0"
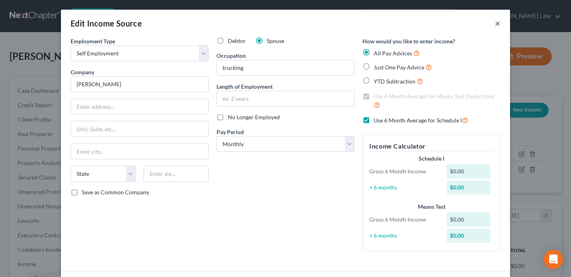
click at [497, 25] on button "×" at bounding box center [498, 23] width 6 height 10
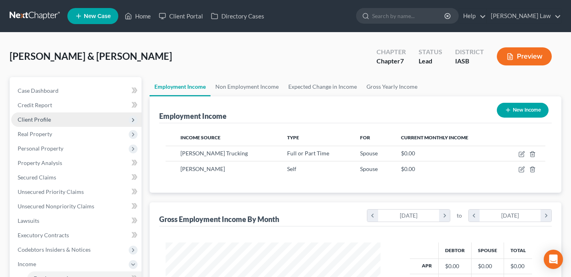
click at [87, 118] on span "Client Profile" at bounding box center [76, 119] width 130 height 14
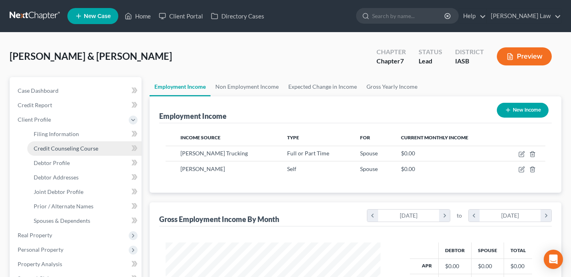
click at [81, 146] on span "Credit Counseling Course" at bounding box center [66, 148] width 65 height 7
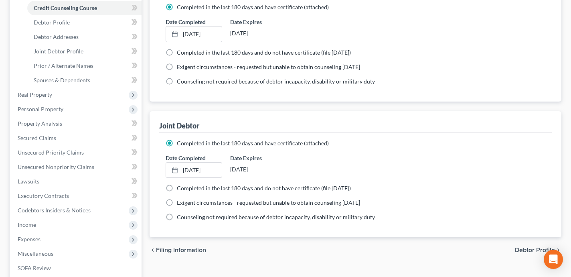
scroll to position [149, 0]
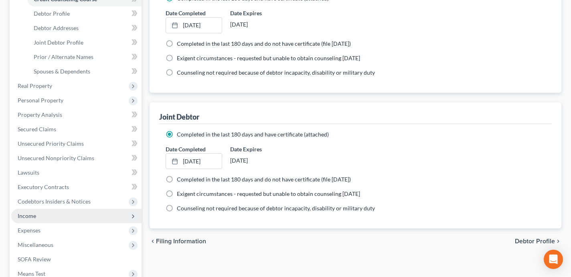
click at [103, 215] on span "Income" at bounding box center [76, 215] width 130 height 14
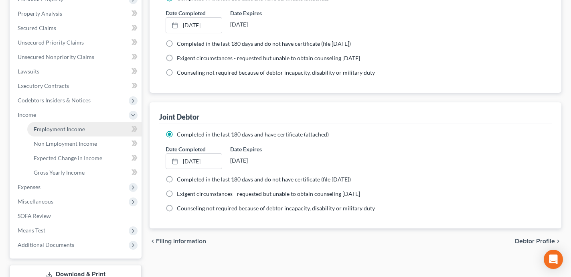
click at [67, 132] on link "Employment Income" at bounding box center [84, 129] width 114 height 14
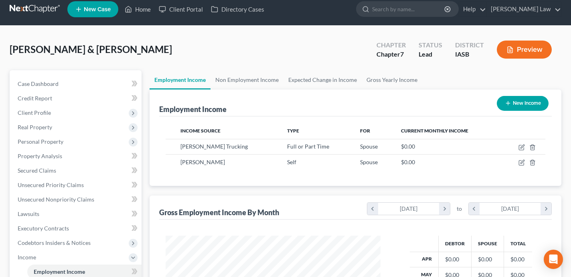
scroll to position [10, 0]
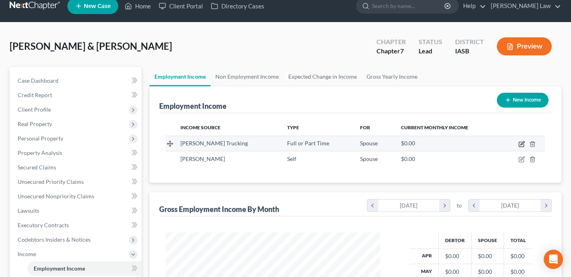
click at [522, 143] on icon "button" at bounding box center [521, 144] width 6 height 6
select select "0"
select select "16"
select select "3"
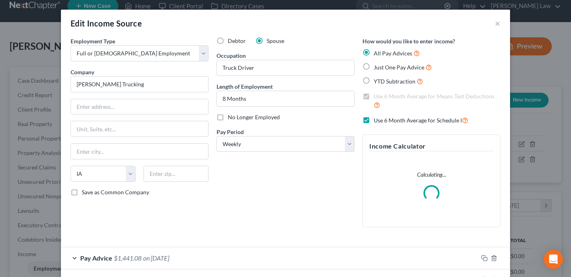
scroll to position [8, 0]
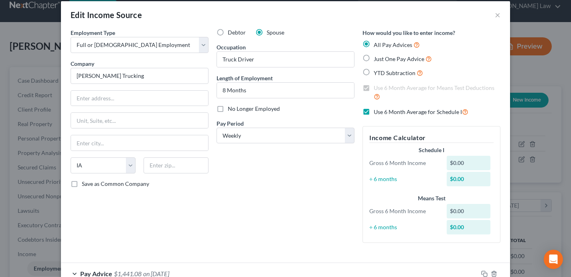
click at [228, 110] on label "No Longer Employed" at bounding box center [254, 109] width 52 height 8
click at [231, 110] on input "No Longer Employed" at bounding box center [233, 107] width 5 height 5
checkbox input "true"
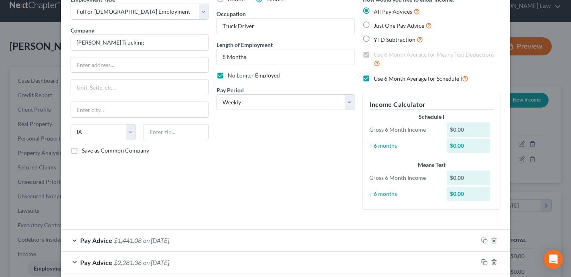
scroll to position [29, 0]
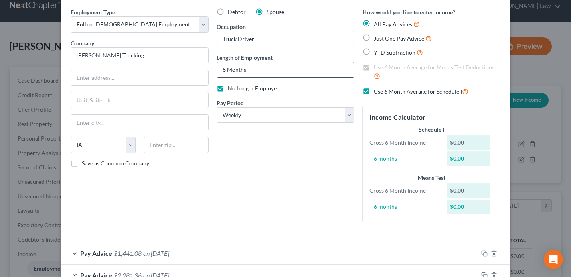
click at [257, 71] on input "8 Months" at bounding box center [285, 69] width 137 height 15
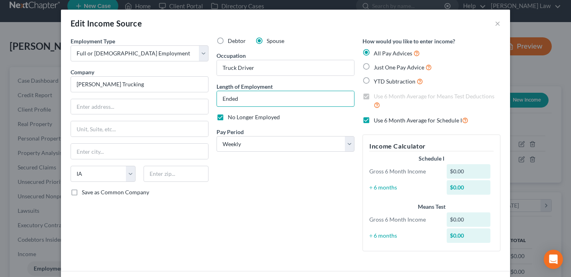
scroll to position [82, 0]
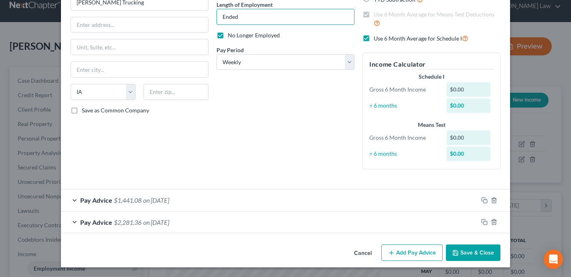
type input "Ended"
click at [471, 253] on button "Save & Close" at bounding box center [473, 252] width 55 height 17
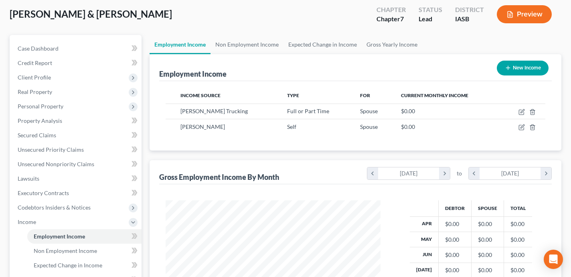
scroll to position [0, 0]
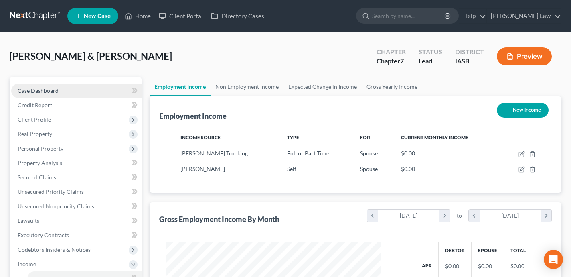
click at [107, 93] on link "Case Dashboard" at bounding box center [76, 90] width 130 height 14
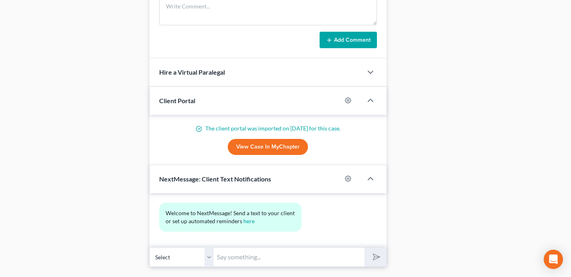
scroll to position [594, 0]
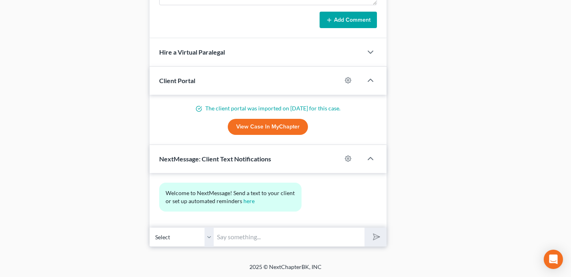
click at [233, 233] on input "text" at bounding box center [289, 237] width 151 height 20
paste input "https://www.moneysharp.org/home.aspx"
type input "https://www.moneysharp.org/home.aspx"
click at [364, 227] on button "submit" at bounding box center [375, 236] width 22 height 19
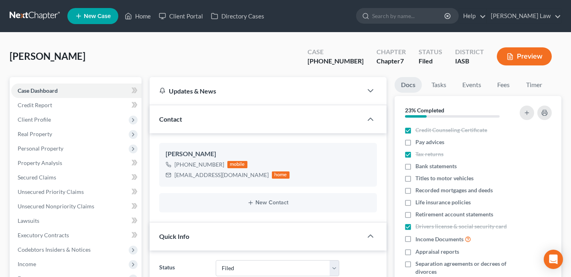
select select "6"
select select "0"
click at [143, 19] on link "Home" at bounding box center [138, 16] width 34 height 14
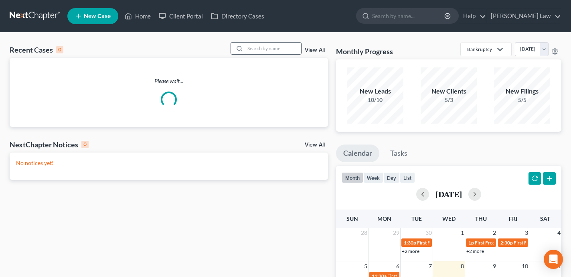
click at [288, 48] on input "search" at bounding box center [273, 48] width 56 height 12
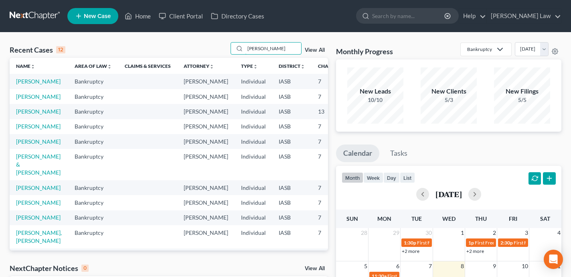
type input "James"
click at [26, 134] on td "Sirman, James" at bounding box center [39, 126] width 59 height 15
click at [26, 129] on link "Sirman, James" at bounding box center [38, 126] width 44 height 7
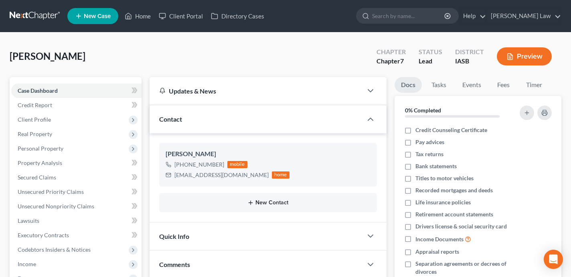
scroll to position [149, 0]
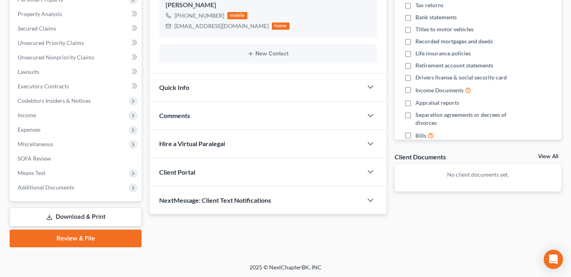
click at [323, 196] on div "NextMessage: Client Text Notifications" at bounding box center [256, 200] width 213 height 28
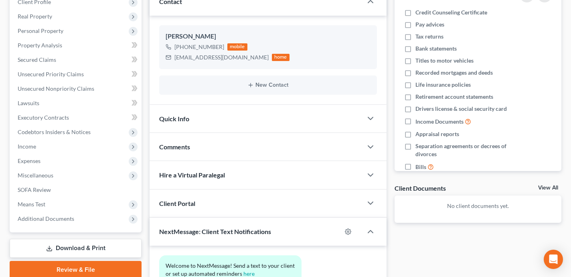
scroll to position [190, 0]
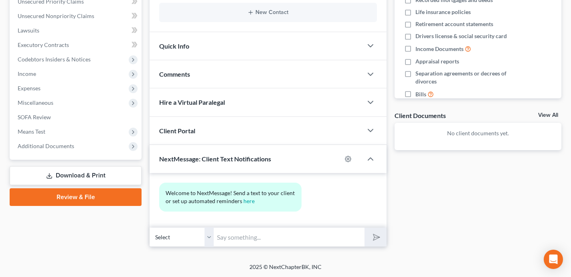
click at [240, 235] on input "text" at bounding box center [289, 237] width 151 height 20
paste input "Hi Heather - this is Shane Zisman. I am following up regarding a bankruptcy ret…"
click at [247, 237] on input "Hi Heather - this is Shane Zisman. I am following up regarding a bankruptcy ret…" at bounding box center [289, 237] width 151 height 20
type input "Hi James - this is Shane Zisman. I am following up regarding a bankruptcy retai…"
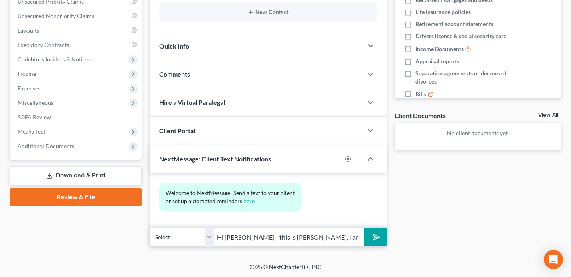
click at [364, 227] on button "submit" at bounding box center [375, 236] width 22 height 19
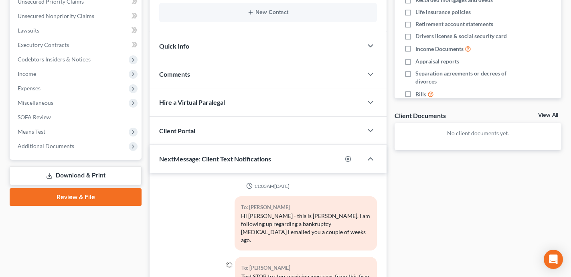
scroll to position [257, 0]
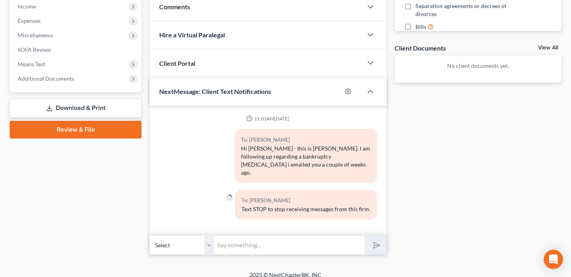
click at [272, 235] on input "text" at bounding box center [289, 245] width 151 height 20
paste input "I want to confirm you received it? If so, if you could please let me know wheth…"
type input "I want to confirm you received it? If so, if you could please let me know wheth…"
click at [364, 235] on button "submit" at bounding box center [375, 244] width 22 height 19
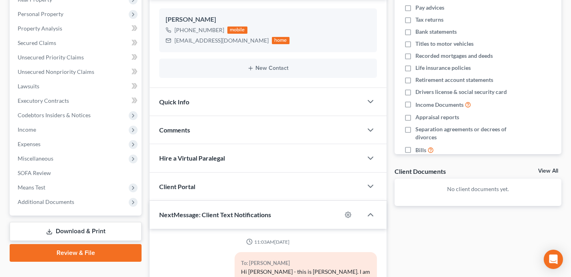
scroll to position [0, 0]
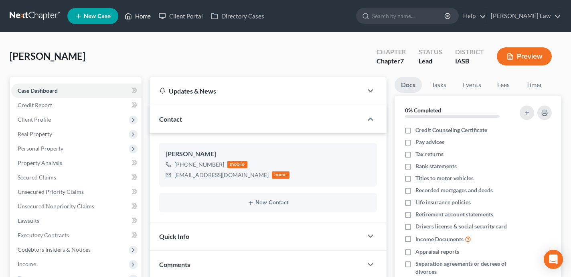
click at [141, 16] on link "Home" at bounding box center [138, 16] width 34 height 14
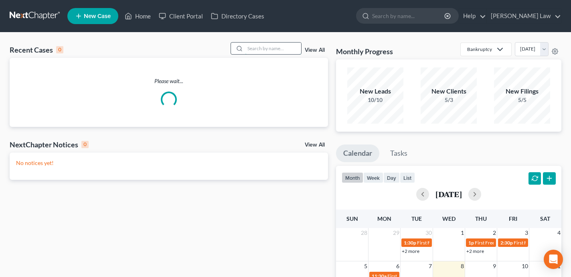
click at [283, 46] on input "search" at bounding box center [273, 48] width 56 height 12
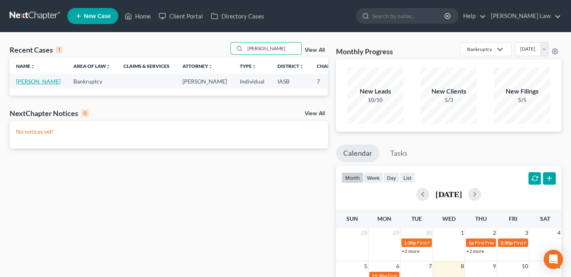
type input "kasey"
click at [20, 85] on link "[PERSON_NAME]" at bounding box center [38, 81] width 44 height 7
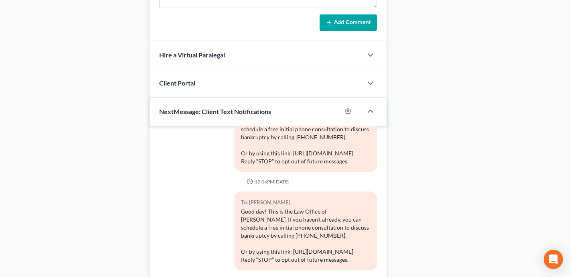
scroll to position [514, 0]
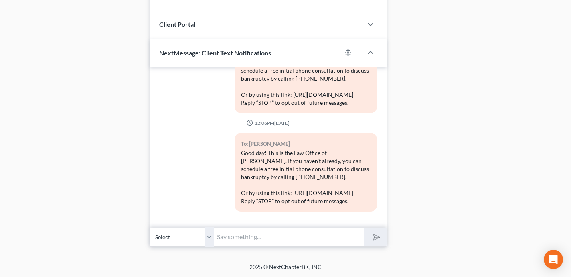
click at [278, 238] on input "text" at bounding box center [289, 237] width 151 height 20
paste input "Hi Heather - this is Shane Zisman. I am following up regarding a bankruptcy ret…"
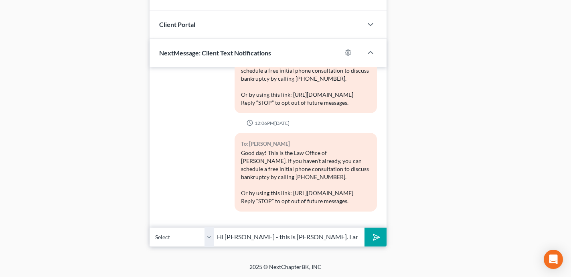
click at [247, 236] on input "Hi Heather - this is Shane Zisman. I am following up regarding a bankruptcy ret…" at bounding box center [289, 237] width 151 height 20
click at [344, 239] on input "Hi Kasey - this is Shane Zisman. I am following up regarding a bankruptcy retai…" at bounding box center [289, 237] width 151 height 20
type input "Hi [PERSON_NAME] - this is [PERSON_NAME]. I am following up regarding a bankrup…"
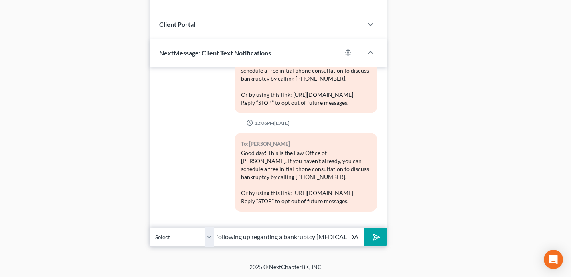
scroll to position [0, 0]
click at [372, 243] on button "submit" at bounding box center [375, 236] width 22 height 19
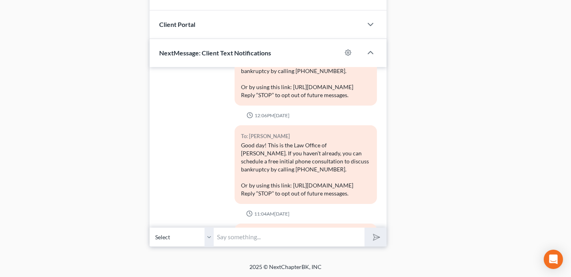
scroll to position [649, 0]
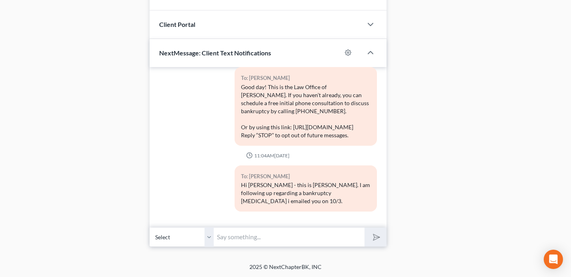
click at [283, 231] on input "text" at bounding box center [289, 237] width 151 height 20
paste input "I want to confirm you received it? If so, if you could please let me know wheth…"
type input "I want to confirm you received it? If so, if you could please let me know wheth…"
click at [364, 227] on button "submit" at bounding box center [375, 236] width 22 height 19
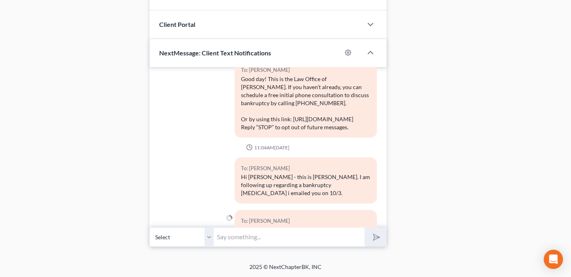
scroll to position [702, 0]
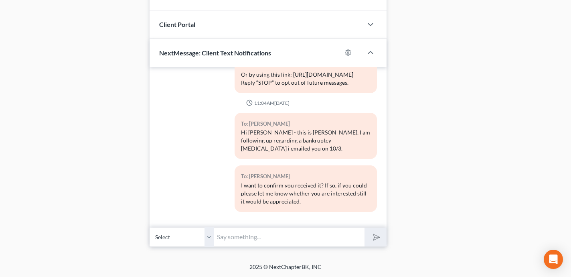
click at [229, 235] on input "text" at bounding box center [289, 237] width 151 height 20
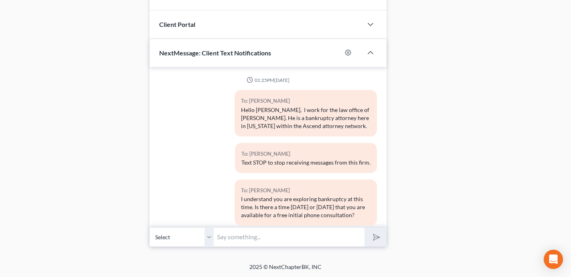
scroll to position [747, 0]
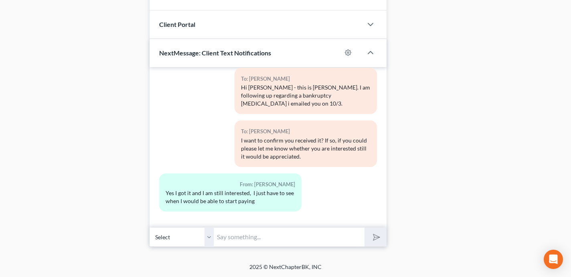
click at [271, 238] on input "text" at bounding box center [289, 237] width 151 height 20
type input "Thanks for the update. No rush. I wanted to make sure you received the email as…"
click at [364, 227] on button "submit" at bounding box center [375, 236] width 22 height 19
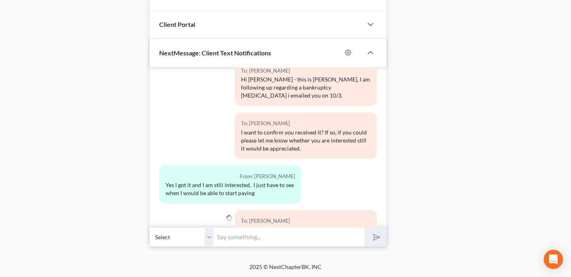
scroll to position [799, 0]
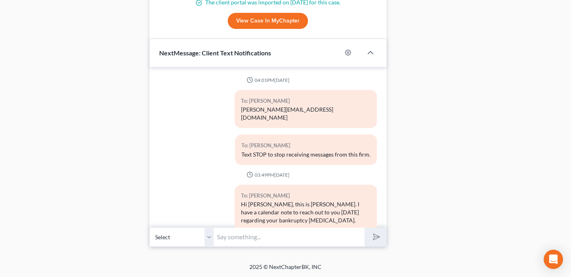
scroll to position [2407, 0]
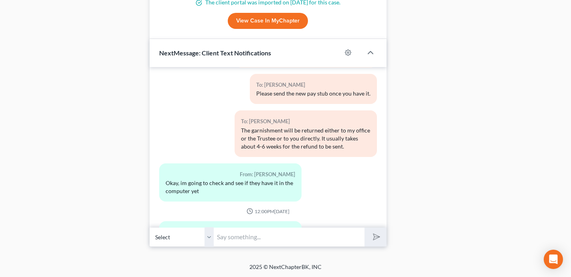
click at [248, 234] on input "text" at bounding box center [289, 237] width 151 height 20
click at [320, 237] on input "No problem. Please email it once avaiable" at bounding box center [289, 237] width 151 height 20
type input "No problem. Please email it once available"
click at [373, 236] on icon "submit" at bounding box center [374, 236] width 11 height 11
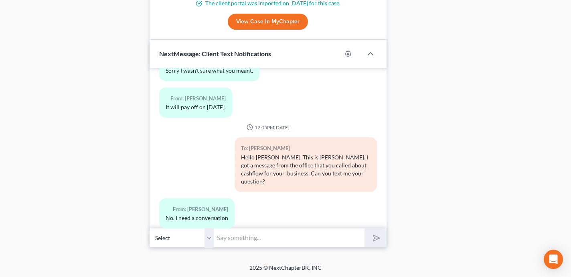
scroll to position [632, 0]
click at [228, 239] on input "text" at bounding box center [289, 237] width 151 height 20
paste input "[URL][DOMAIN_NAME]"
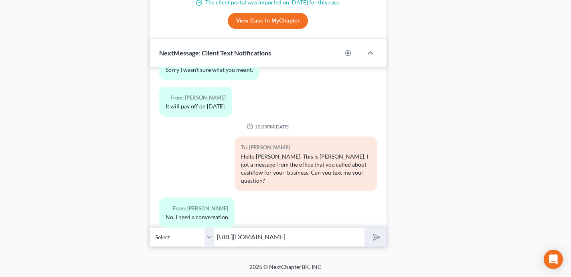
scroll to position [0, 1]
type input "[URL][DOMAIN_NAME]"
click at [364, 227] on button "submit" at bounding box center [375, 236] width 22 height 19
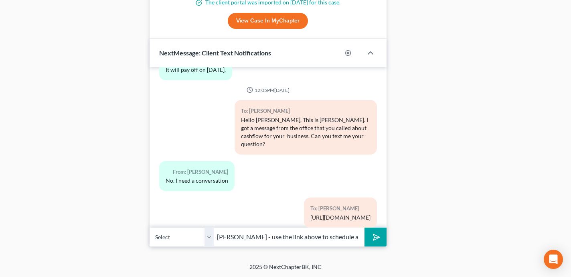
type input "[PERSON_NAME] - use the link above to schedule a call with me"
click at [364, 227] on button "submit" at bounding box center [375, 236] width 22 height 19
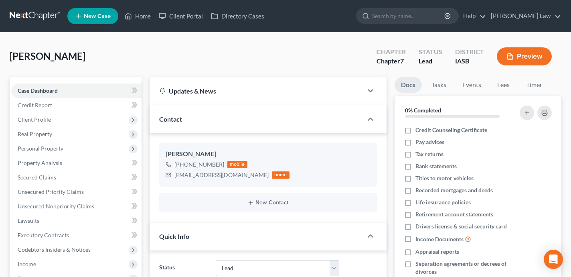
select select "10"
select select "0"
click at [137, 17] on link "Home" at bounding box center [138, 16] width 34 height 14
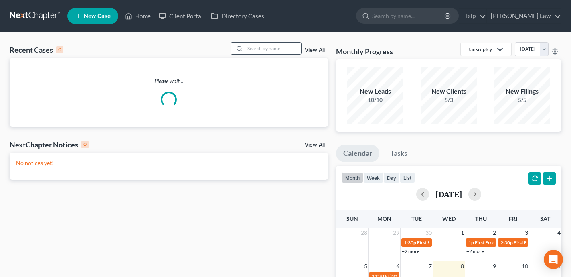
click at [272, 49] on input "search" at bounding box center [273, 48] width 56 height 12
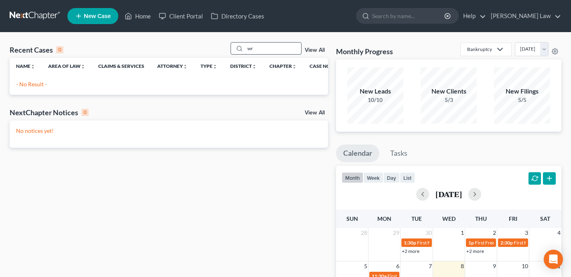
type input "w"
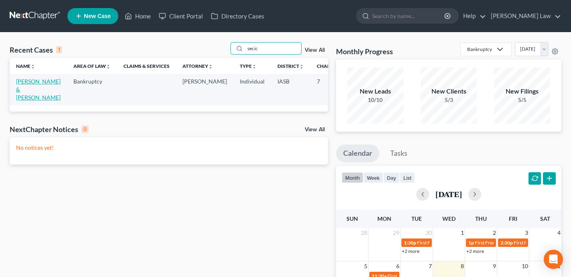
type input "secic"
click at [24, 93] on link "[PERSON_NAME] & [PERSON_NAME]" at bounding box center [38, 89] width 44 height 23
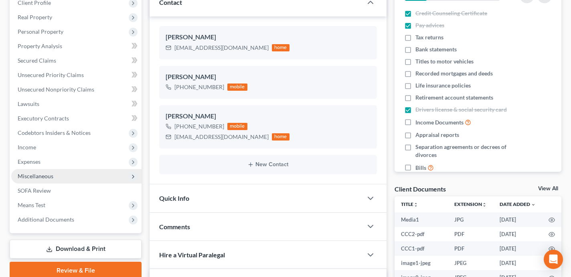
scroll to position [1300, 0]
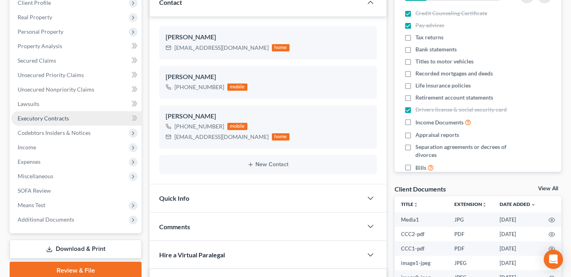
click at [67, 117] on span "Executory Contracts" at bounding box center [43, 118] width 51 height 7
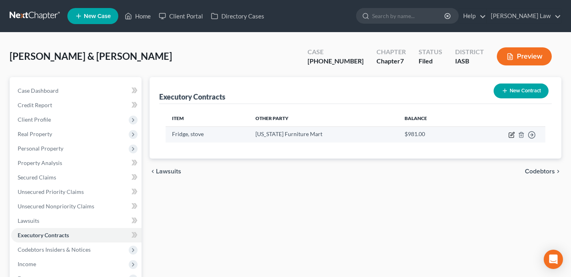
click at [510, 134] on icon "button" at bounding box center [511, 134] width 6 height 6
select select "0"
select select "30"
select select "2"
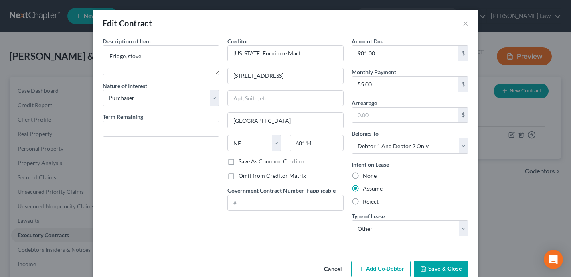
scroll to position [16, 0]
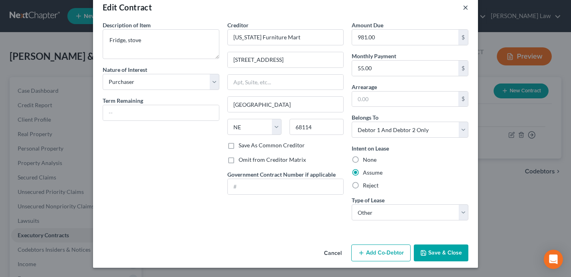
click at [467, 7] on button "×" at bounding box center [466, 7] width 6 height 10
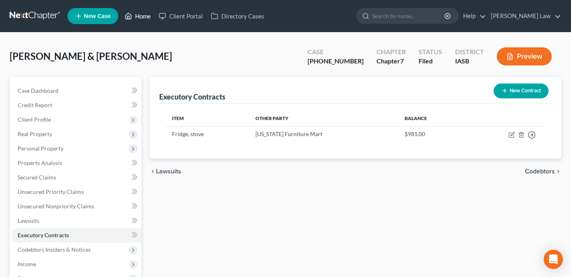
click at [143, 15] on link "Home" at bounding box center [138, 16] width 34 height 14
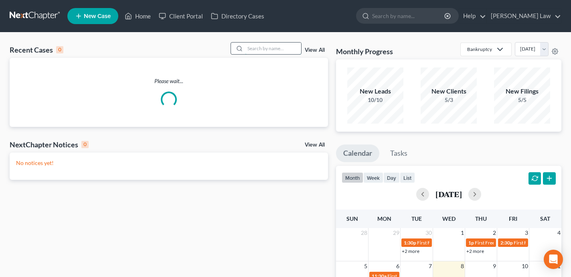
click at [280, 51] on input "search" at bounding box center [273, 48] width 56 height 12
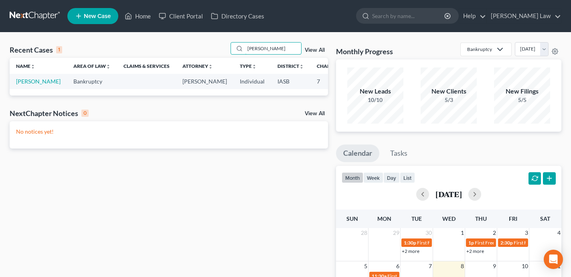
type input "[PERSON_NAME]"
click at [22, 89] on td "[PERSON_NAME]" at bounding box center [38, 81] width 57 height 15
click at [24, 85] on link "[PERSON_NAME]" at bounding box center [38, 81] width 44 height 7
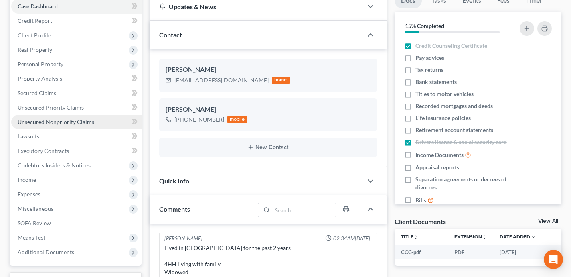
scroll to position [64, 0]
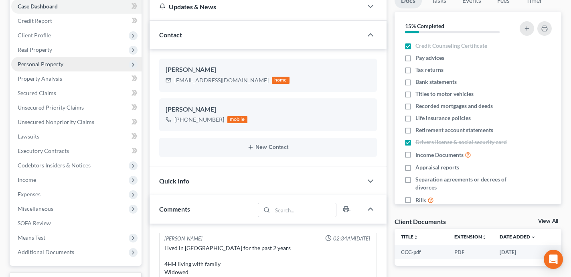
click at [77, 62] on span "Personal Property" at bounding box center [76, 64] width 130 height 14
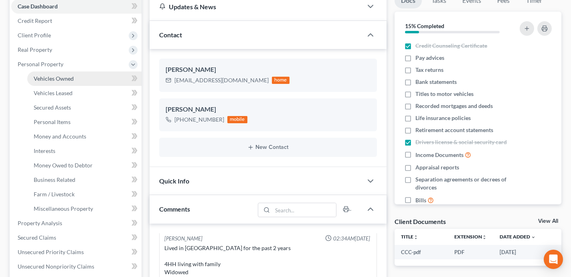
click at [82, 74] on link "Vehicles Owned" at bounding box center [84, 78] width 114 height 14
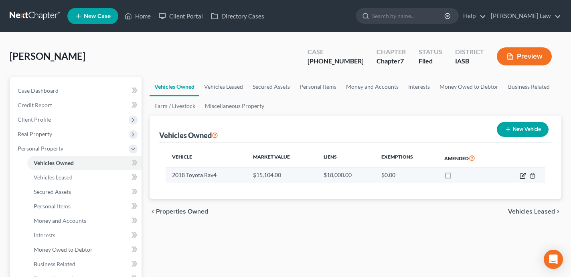
click at [524, 175] on icon "button" at bounding box center [524, 175] width 4 height 4
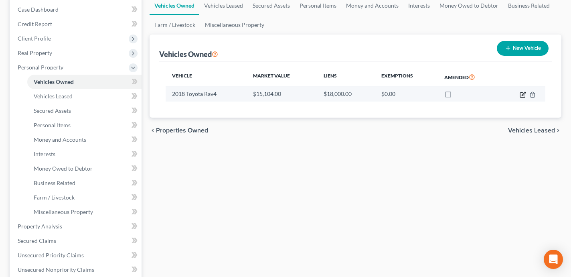
scroll to position [83, 0]
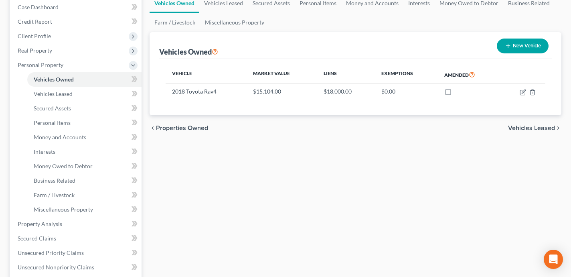
select select "0"
select select "8"
select select "1"
select select "0"
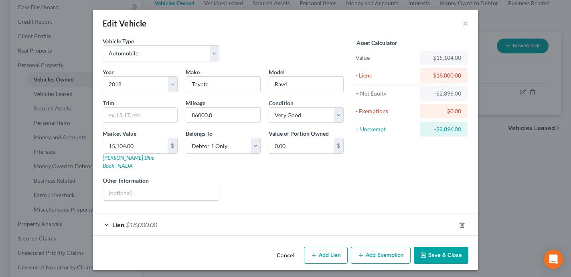
click at [176, 215] on div "Lien $18,000.00" at bounding box center [274, 224] width 362 height 21
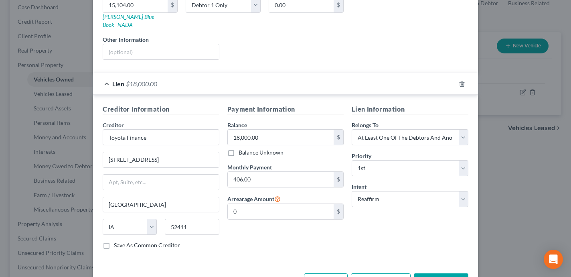
scroll to position [0, 0]
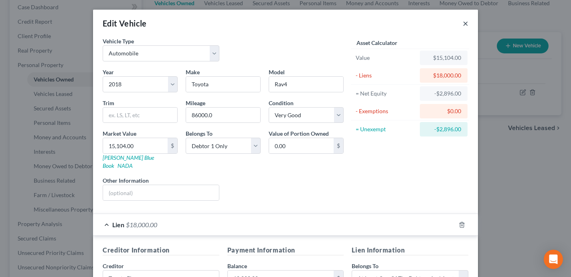
click at [467, 24] on button "×" at bounding box center [466, 23] width 6 height 10
